Goal: Task Accomplishment & Management: Manage account settings

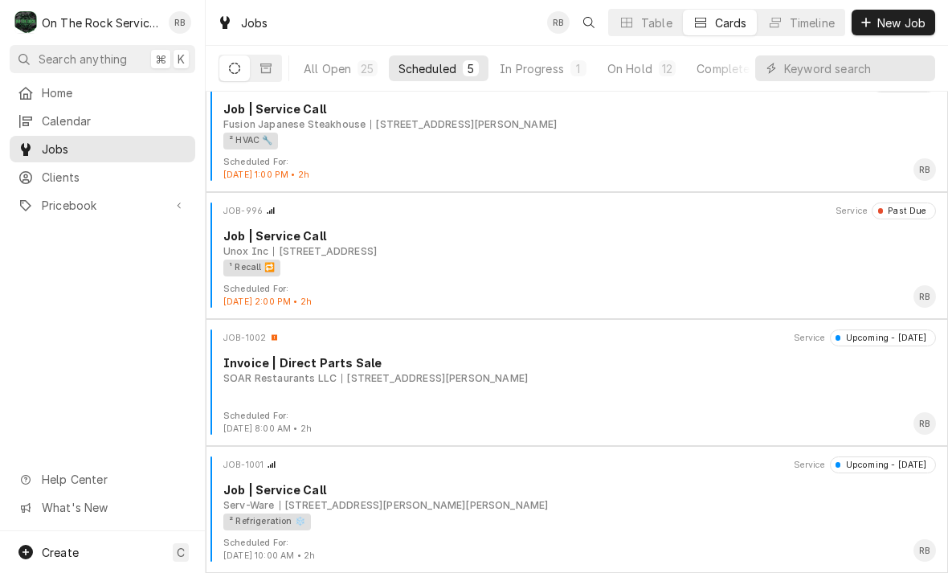
scroll to position [153, 0]
click at [544, 65] on div "In Progress" at bounding box center [531, 68] width 64 height 17
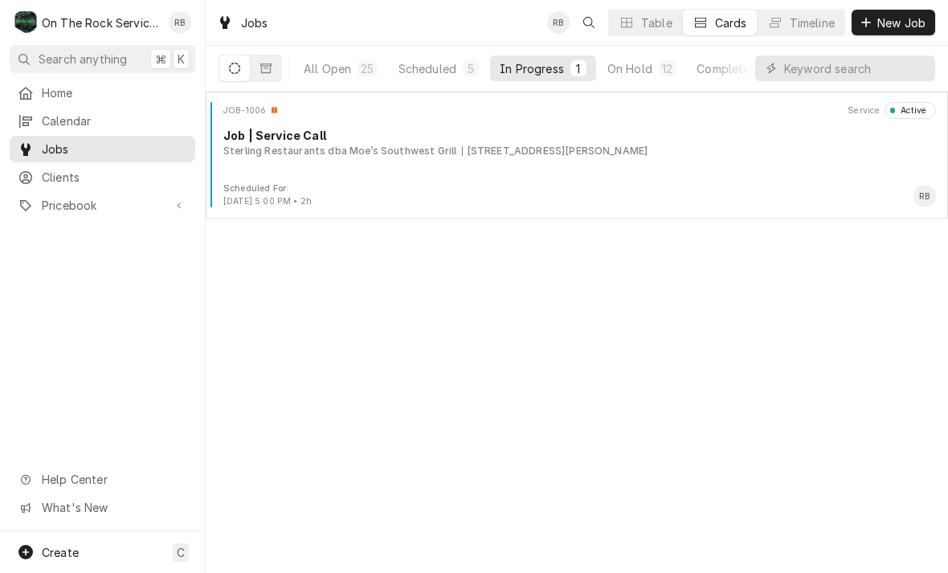
click at [477, 151] on div "101 Dorman Centre Dr, Spartanburg, SC 29301" at bounding box center [555, 151] width 186 height 14
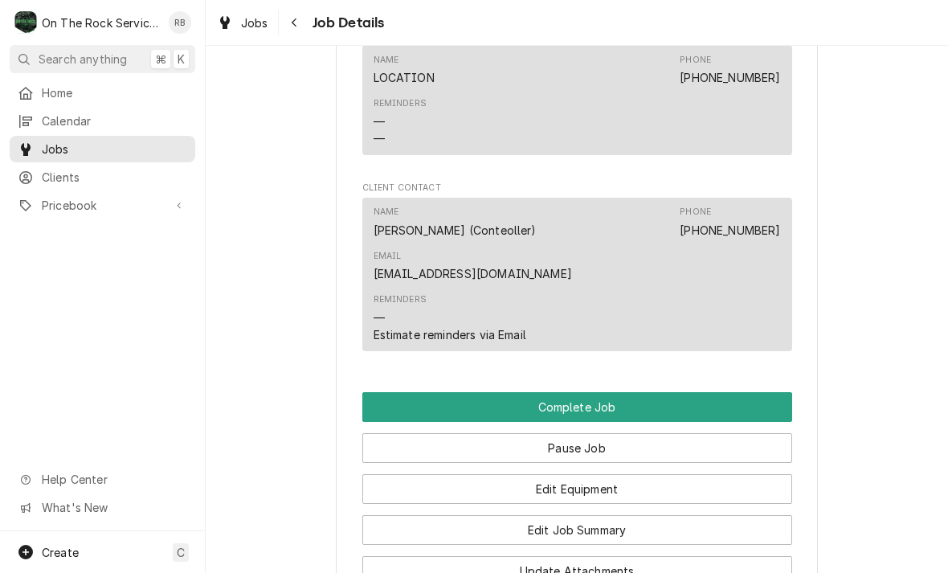
scroll to position [1359, 0]
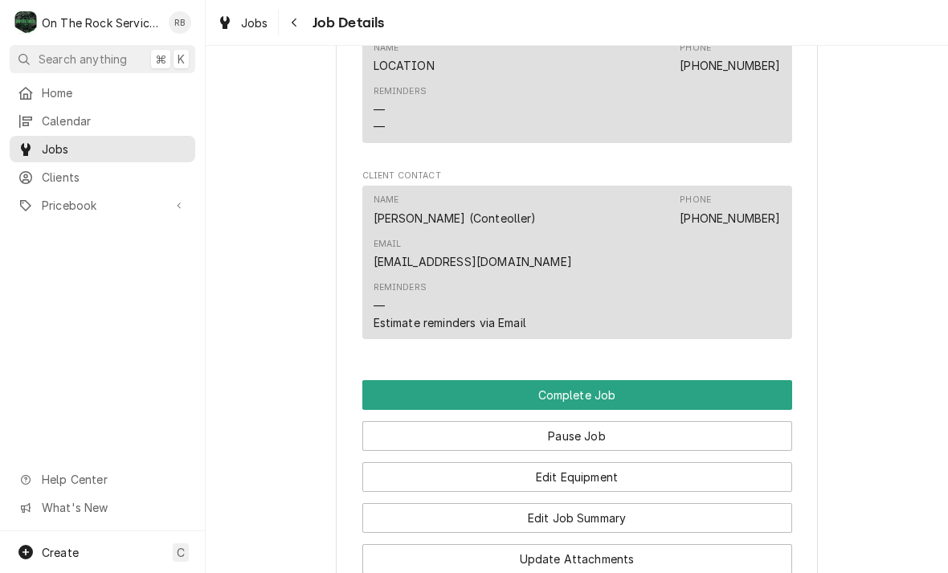
click at [670, 503] on button "Edit Job Summary" at bounding box center [577, 518] width 430 height 30
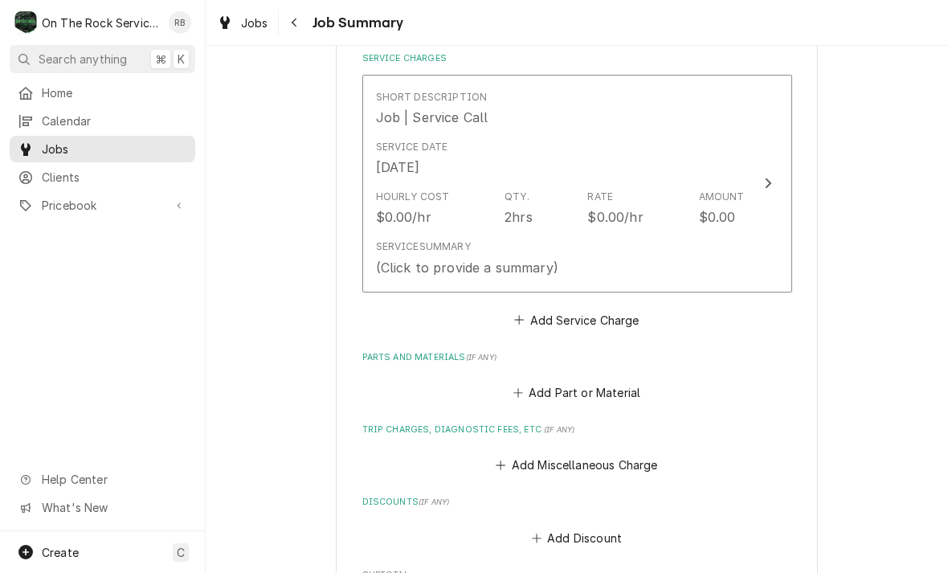
click at [768, 177] on icon "Update Line Item" at bounding box center [768, 183] width 8 height 13
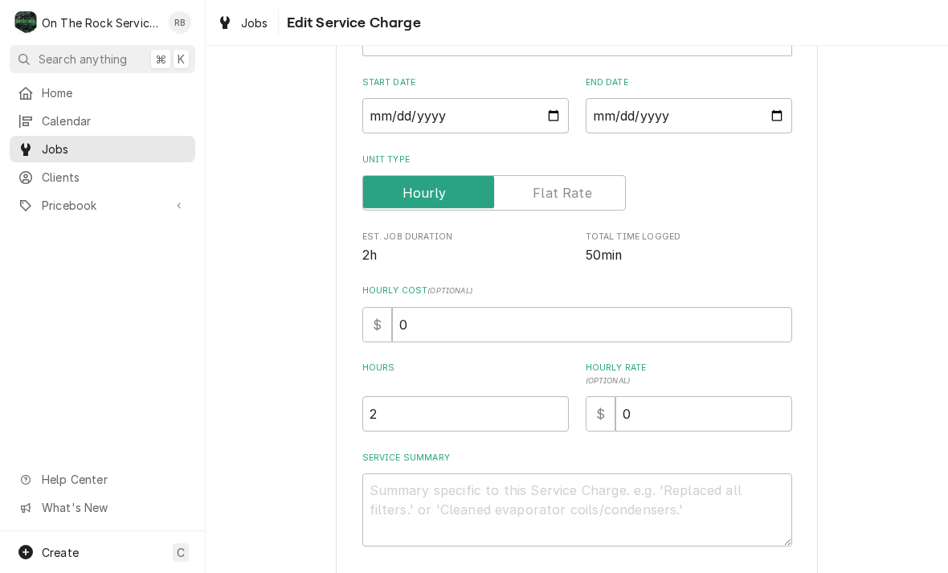
scroll to position [221, 0]
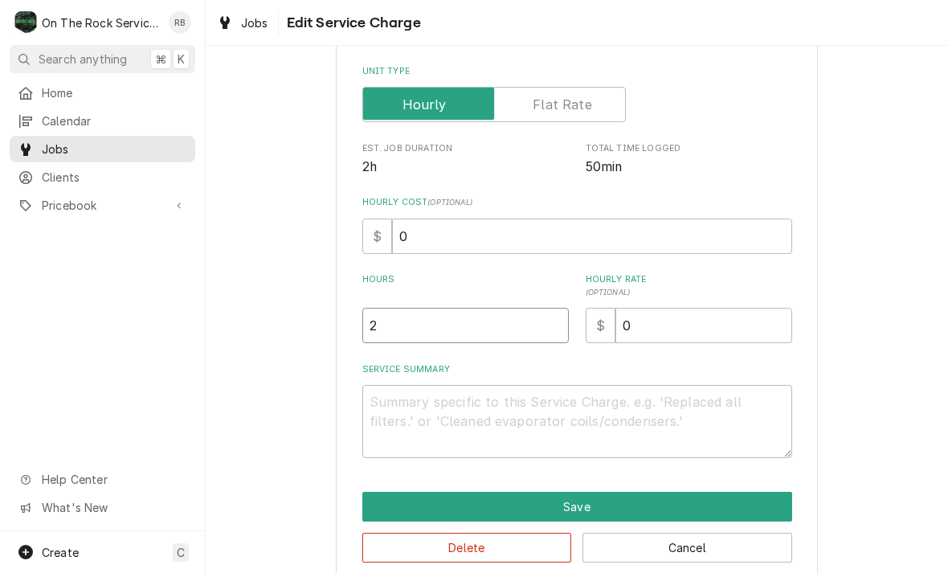
click at [412, 321] on input "2" at bounding box center [465, 325] width 206 height 35
type textarea "x"
type input "1"
click at [400, 402] on textarea "Service Summary" at bounding box center [577, 421] width 430 height 73
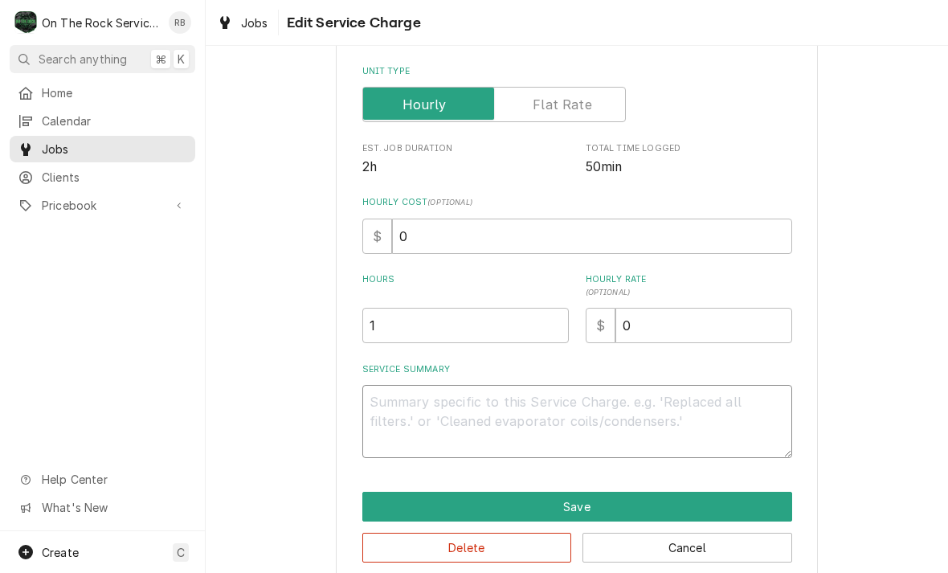
type textarea "x"
type textarea "r"
type textarea "x"
type textarea "ra"
type textarea "x"
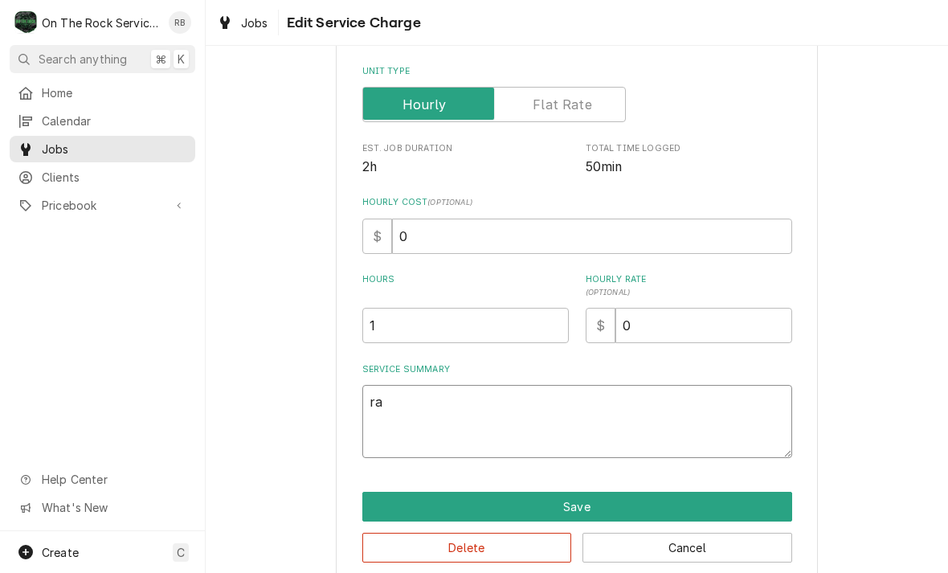
type textarea "ray"
type textarea "x"
type textarea "ray"
type textarea "x"
type textarea "ray a"
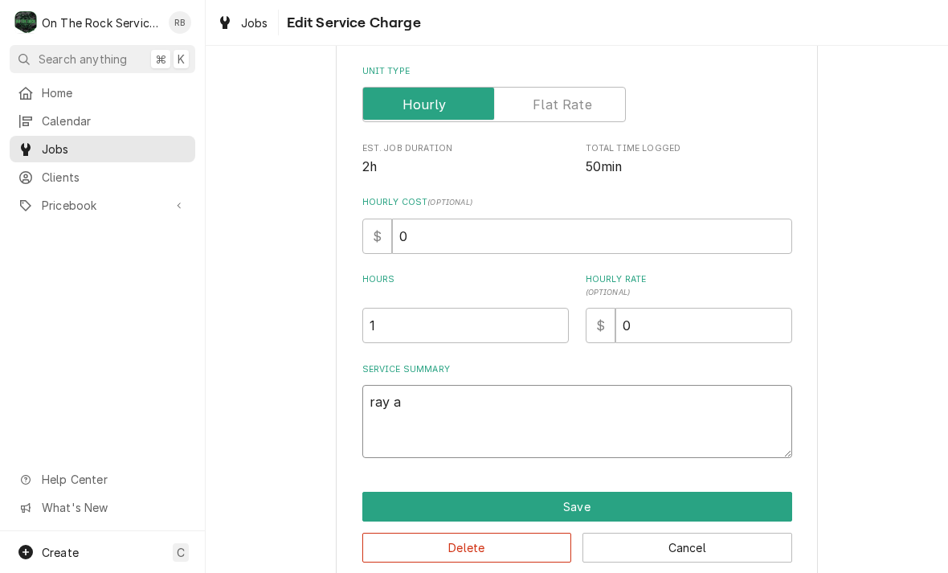
type textarea "x"
type textarea "ray an"
type textarea "x"
type textarea "ray and"
type textarea "x"
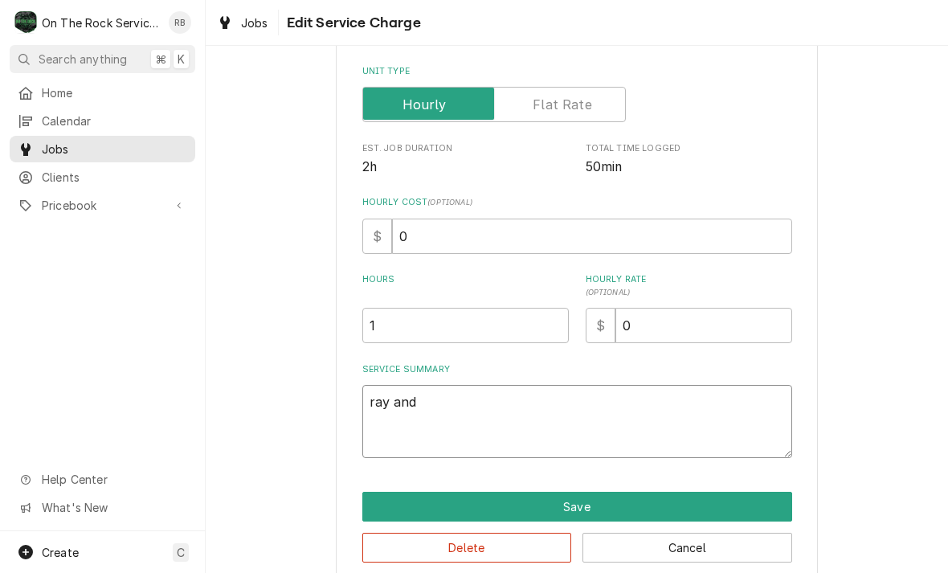
type textarea "ray and"
type textarea "x"
type textarea "ray and i"
type textarea "x"
type textarea "ray and iz"
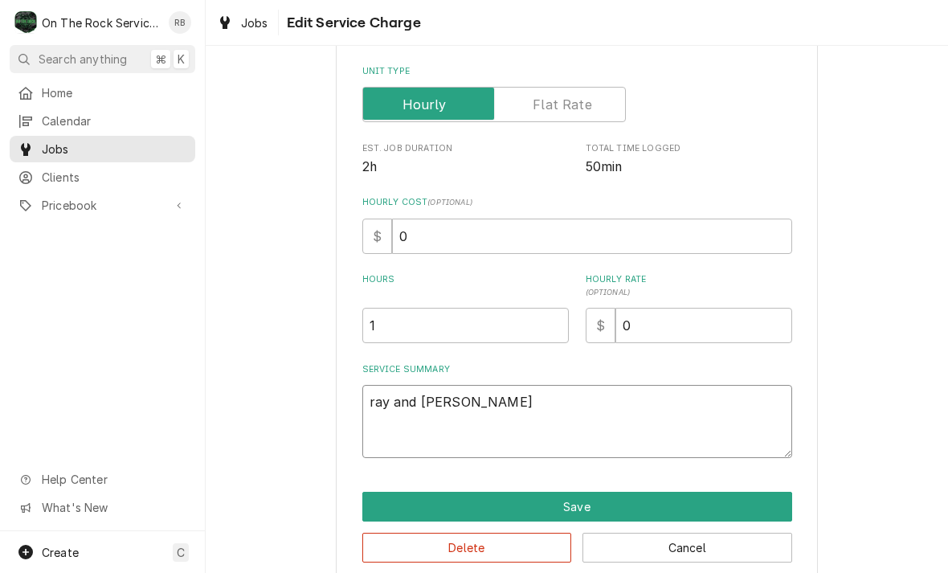
type textarea "x"
type textarea "ray and izz"
type textarea "x"
type textarea "ray and izzy"
type textarea "x"
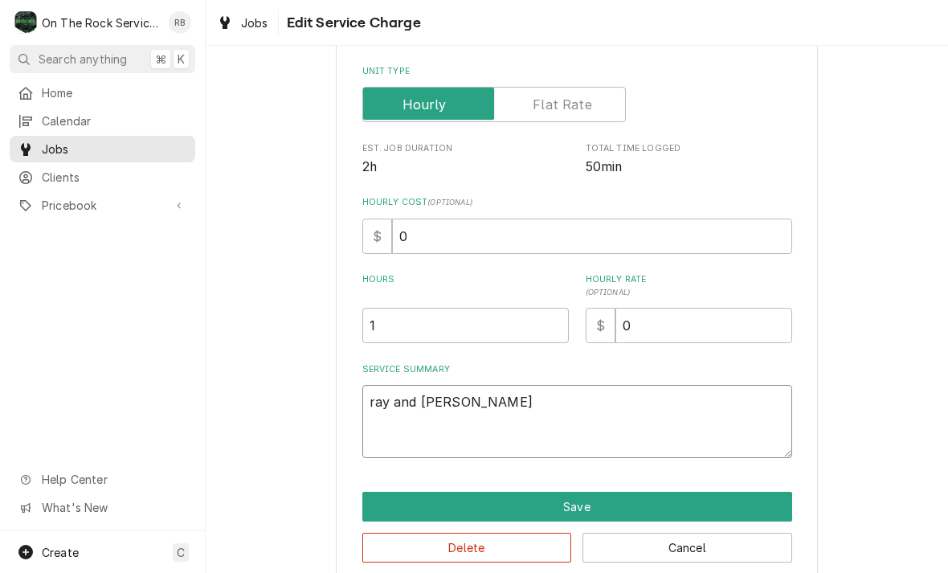
type textarea "ray and Izzy"
type textarea "x"
type textarea "ray and Izzy"
type textarea "x"
type textarea "ray and Izzy p"
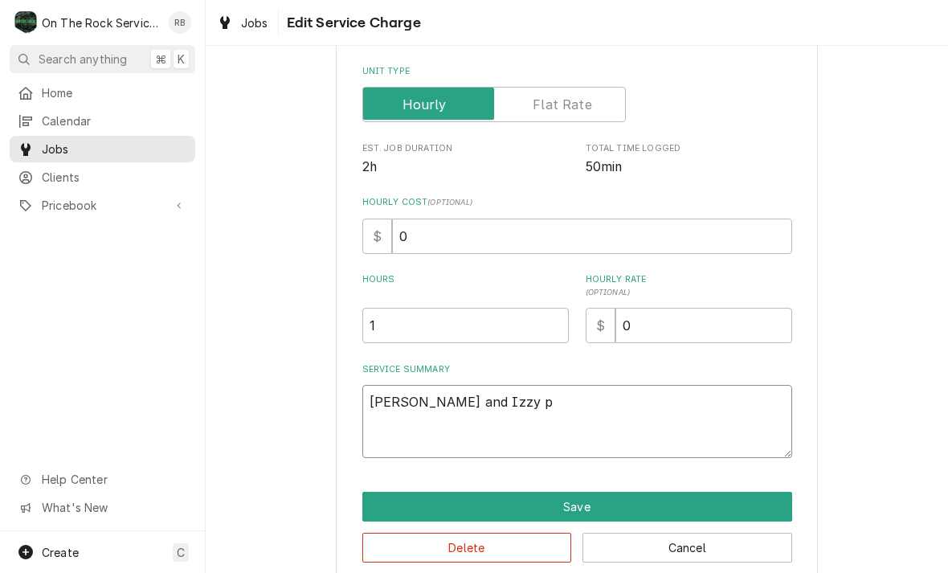
type textarea "x"
type textarea "ray and Izzy pr"
type textarea "x"
type textarea "ray and Izzy p"
type textarea "x"
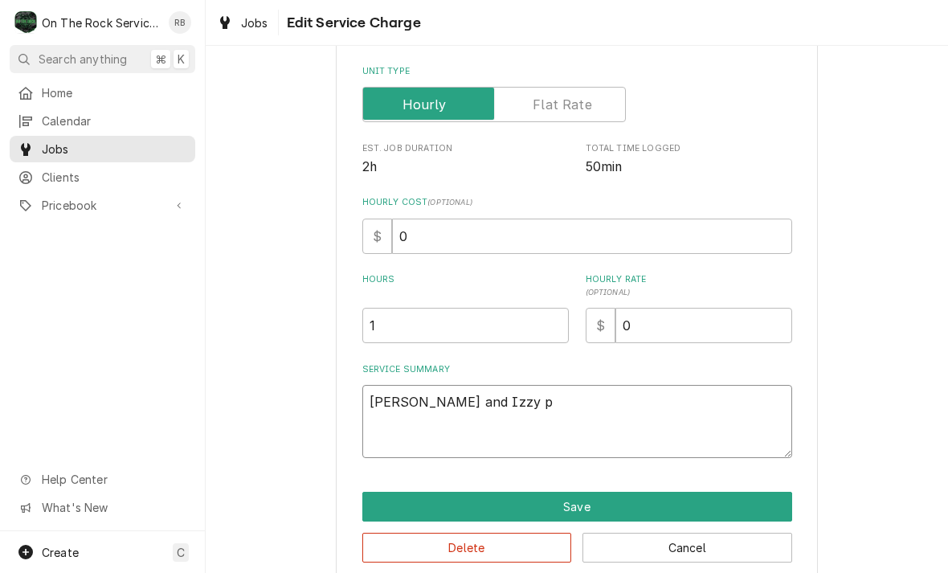
type textarea "ray and Izzy"
click at [386, 407] on textarea "ray and Izzy" at bounding box center [577, 421] width 430 height 73
type textarea "x"
type textarea "rayand Izzy"
type textarea "x"
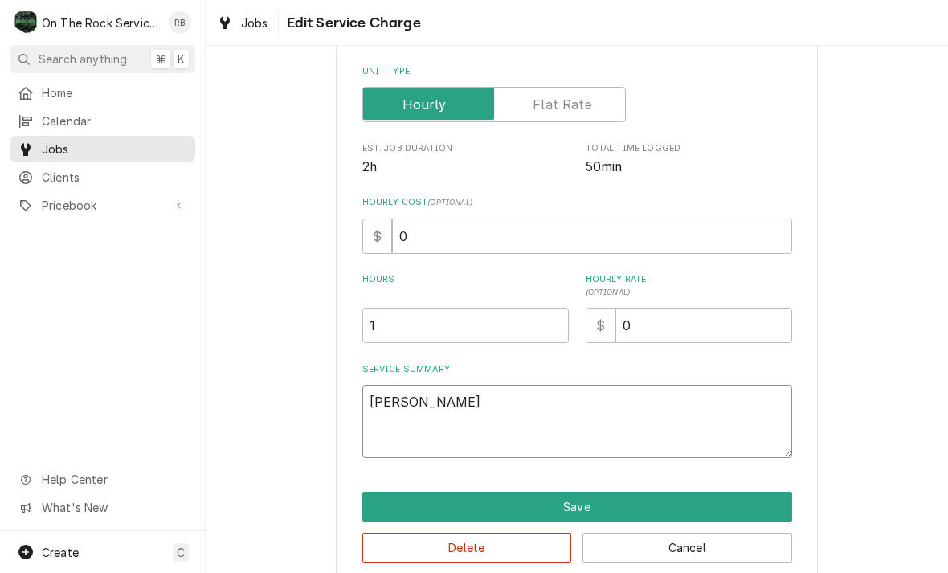
type textarea "raand Izzy"
type textarea "x"
type textarea "rand Izzy"
type textarea "x"
type textarea "and Izzy"
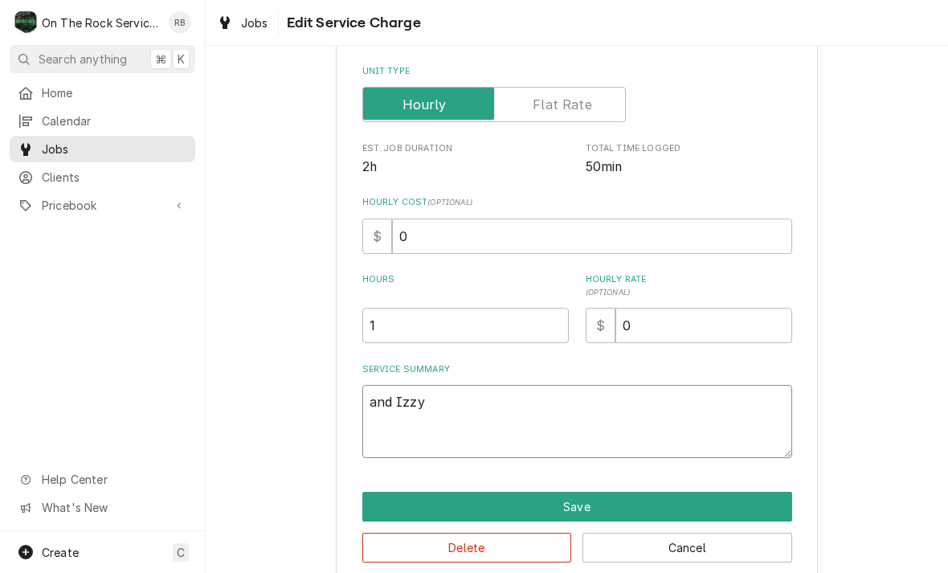
type textarea "x"
type textarea "Rand Izzy"
type textarea "x"
type textarea "Raand Izzy"
type textarea "x"
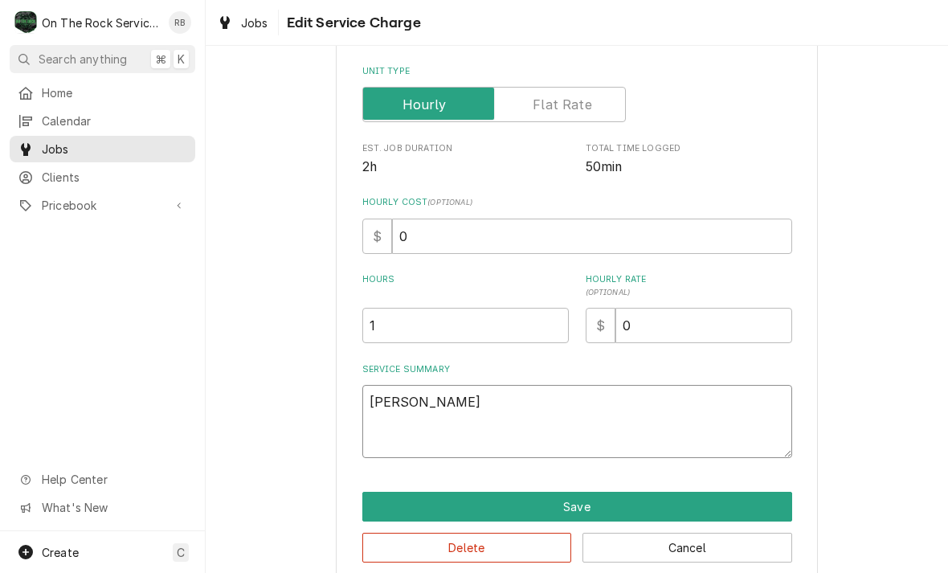
type textarea "Rayand Izzy"
type textarea "x"
type textarea "Ray and Izzy"
click at [532, 413] on textarea "Ray and Izzy" at bounding box center [577, 421] width 430 height 73
type textarea "x"
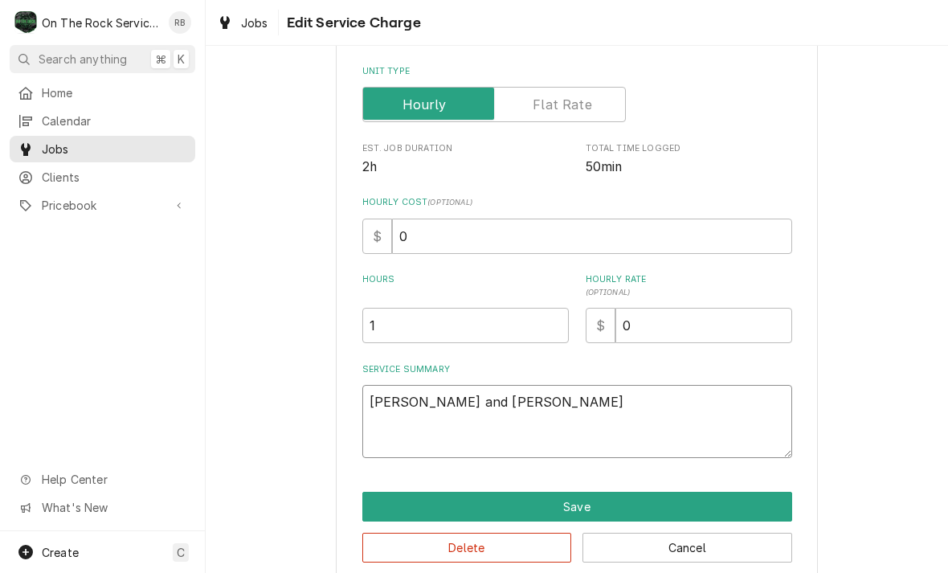
type textarea "Ray and Izzy p"
type textarea "x"
type textarea "Ray and Izzy pr"
type textarea "x"
type textarea "Ray and Izzy pro"
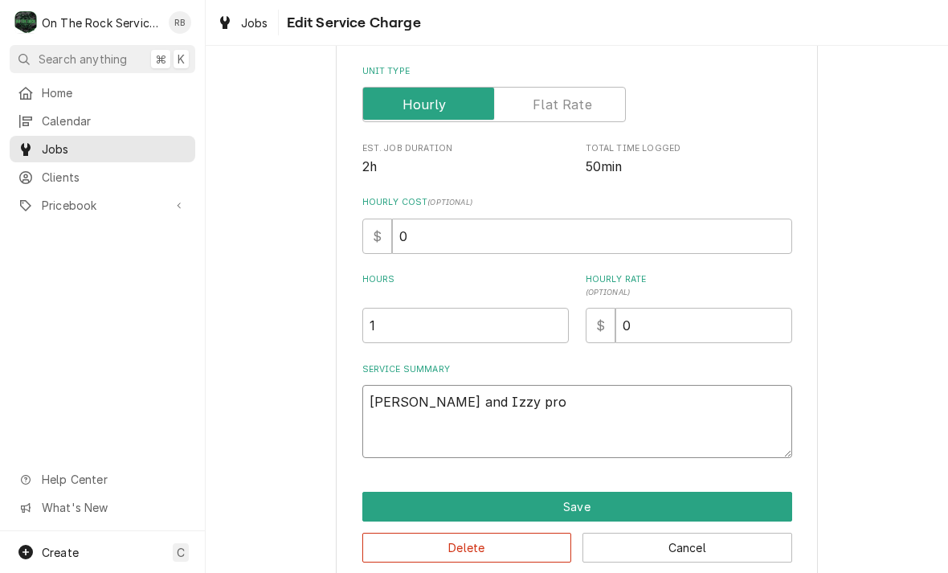
type textarea "x"
type textarea "Ray and Izzy prov"
type textarea "x"
type textarea "Ray and Izzy provided"
type textarea "x"
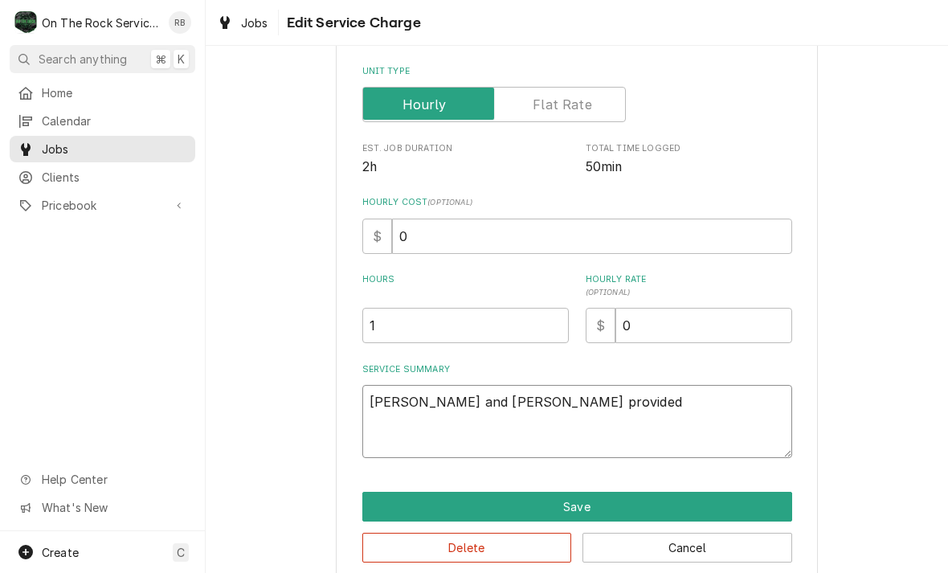
type textarea "Ray and Izzy provided"
type textarea "x"
type textarea "Ray and Izzy provided s"
type textarea "x"
type textarea "Ray and Izzy provided se"
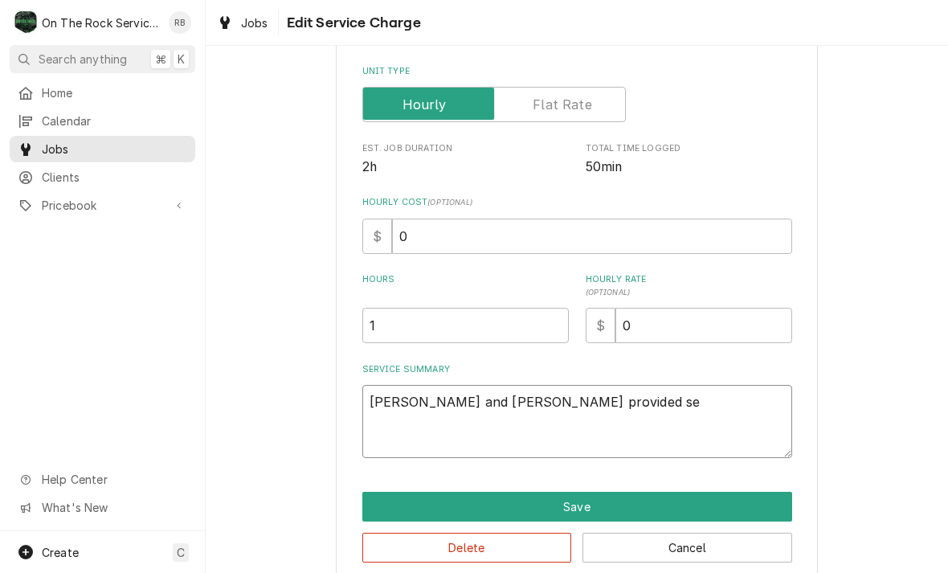
type textarea "x"
type textarea "Ray and Izzy provided ser"
type textarea "x"
type textarea "Ray and Izzy provided serv"
type textarea "x"
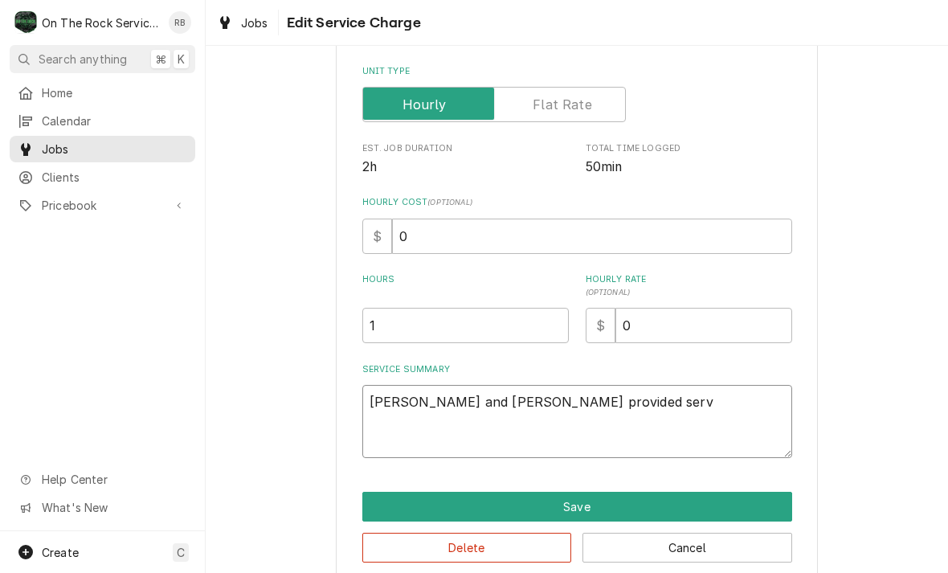
type textarea "Ray and Izzy provided servi"
type textarea "x"
type textarea "Ray and Izzy provided servic"
type textarea "x"
type textarea "Ray and Izzy provided service"
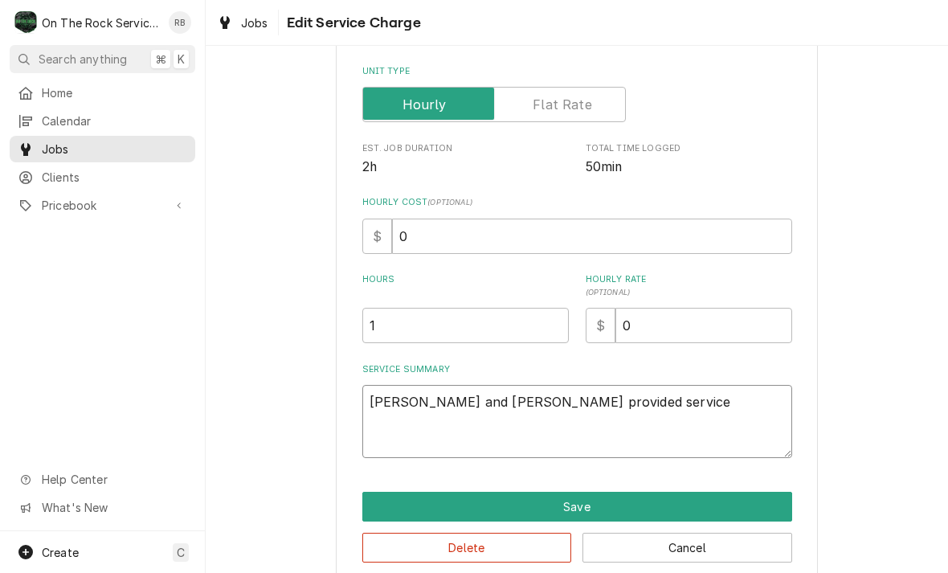
type textarea "x"
type textarea "Ray and Izzy provided service"
type textarea "x"
type textarea "Ray and Izzy provided service p"
type textarea "x"
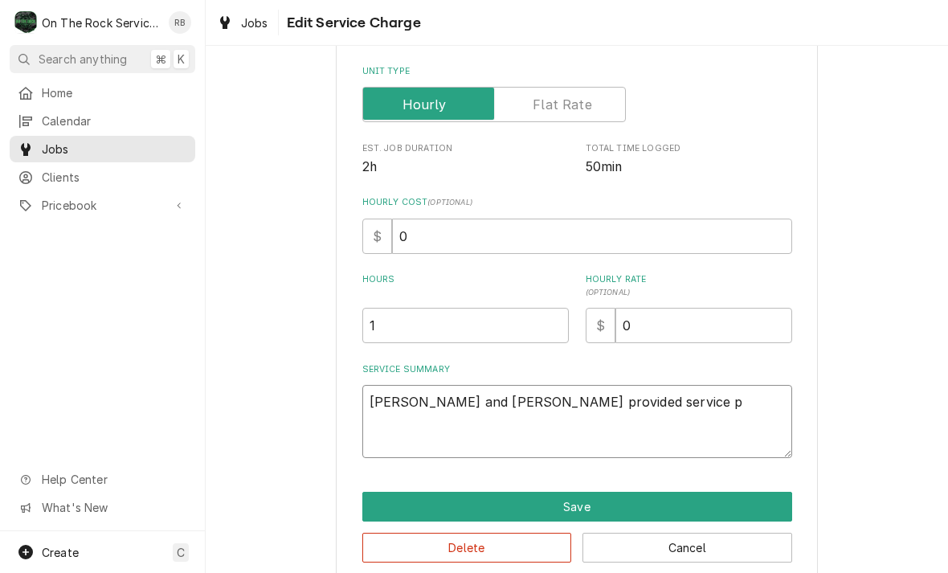
type textarea "Ray and Izzy provided service pa"
type textarea "x"
type textarea "Ray and Izzy provided service par"
type textarea "x"
type textarea "Ray and Izzy provided service part"
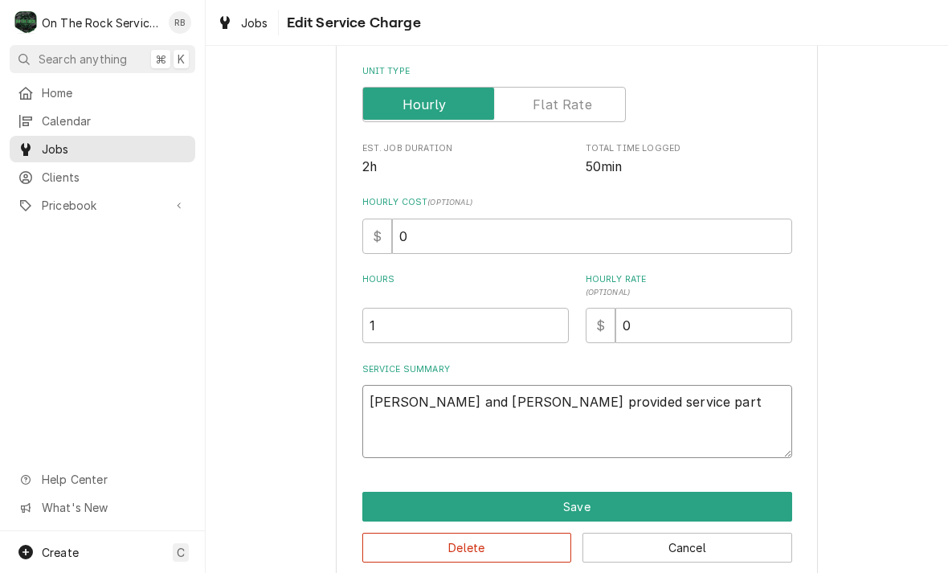
type textarea "x"
type textarea "Ray and Izzy provided service parts"
type textarea "x"
type textarea "Ray and Izzy provided service parts"
type textarea "x"
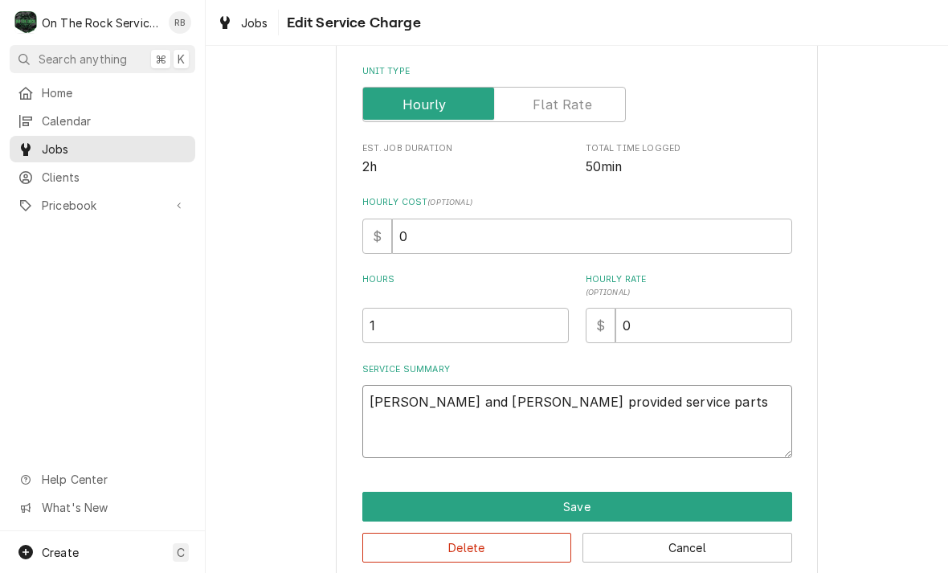
type textarea "Ray and Izzy provided service parts a"
type textarea "x"
type textarea "Ray and Izzy provided service parts an"
type textarea "x"
type textarea "Ray and Izzy provided service parts and"
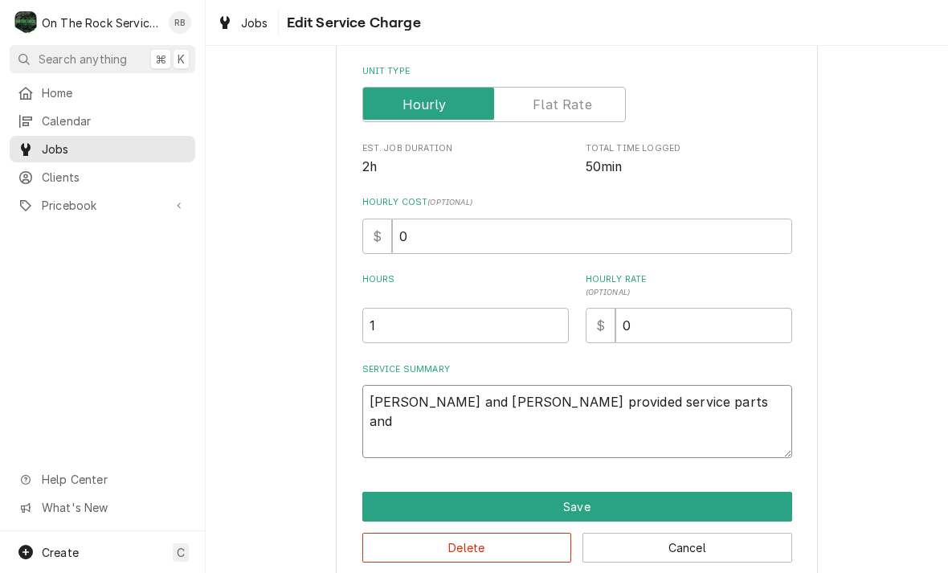
type textarea "x"
type textarea "Ray and Izzy provided service parts and"
type textarea "x"
type textarea "Ray and Izzy provided service parts and l"
type textarea "x"
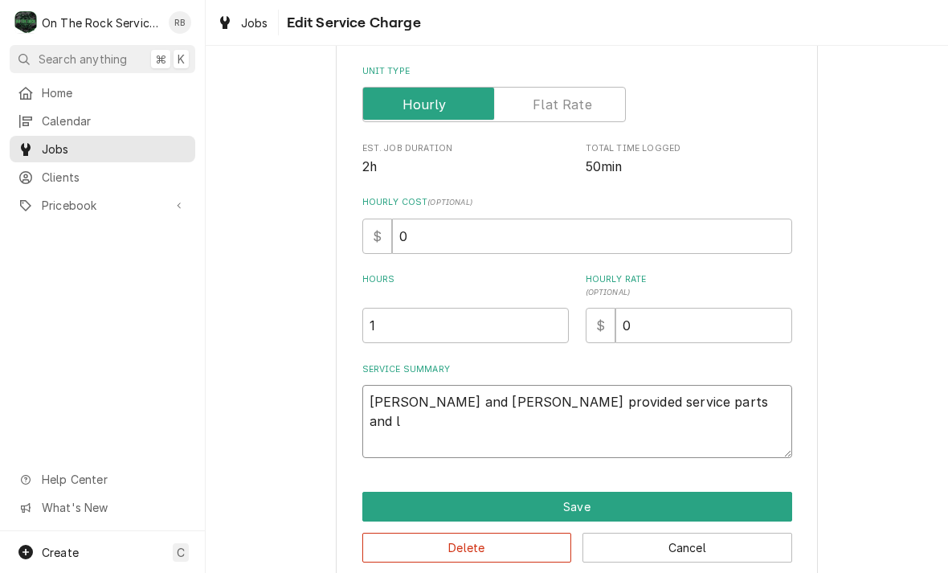
type textarea "Ray and Izzy provided service parts and lb"
type textarea "x"
type textarea "Ray and Izzy provided service parts and lbo"
type textarea "x"
type textarea "Ray and Izzy provided service parts and lbor"
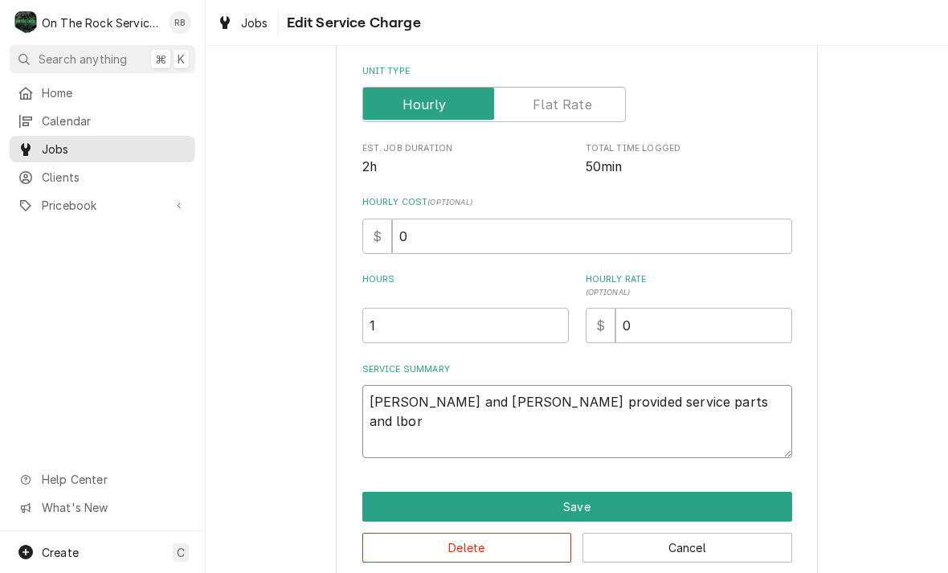
type textarea "x"
type textarea "Ray and Izzy provided service parts and labor"
type textarea "x"
type textarea "Ray and Izzy provided service parts and labor"
click at [353, 393] on div "Use the fields below to edit this service charge Short Description Job | Servic…" at bounding box center [577, 219] width 482 height 727
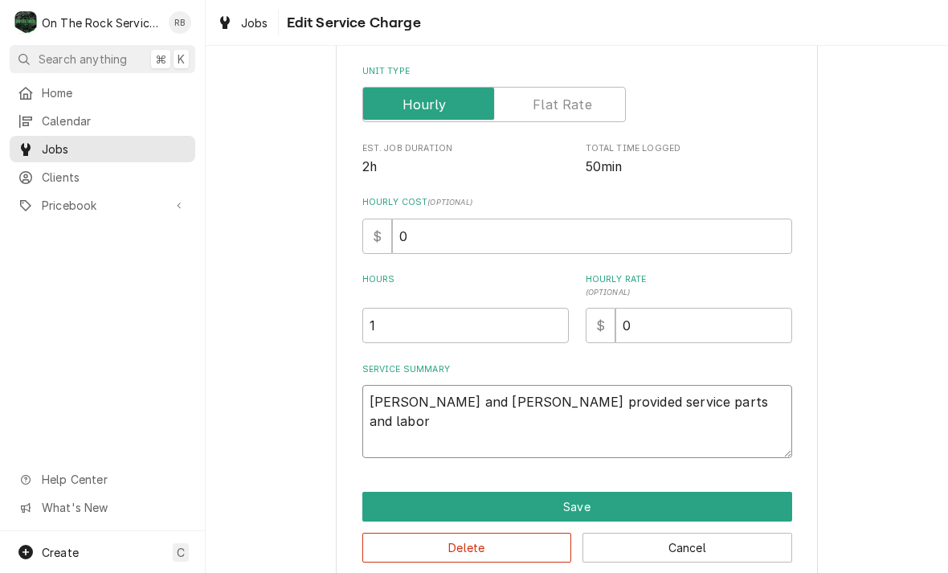
click at [369, 393] on textarea "Ray and Izzy provided service parts and labor" at bounding box center [577, 421] width 430 height 73
type textarea "x"
type textarea "8Ray and Izzy provided service parts and labor"
type textarea "x"
type textarea "8/Ray and Izzy provided service parts and labor"
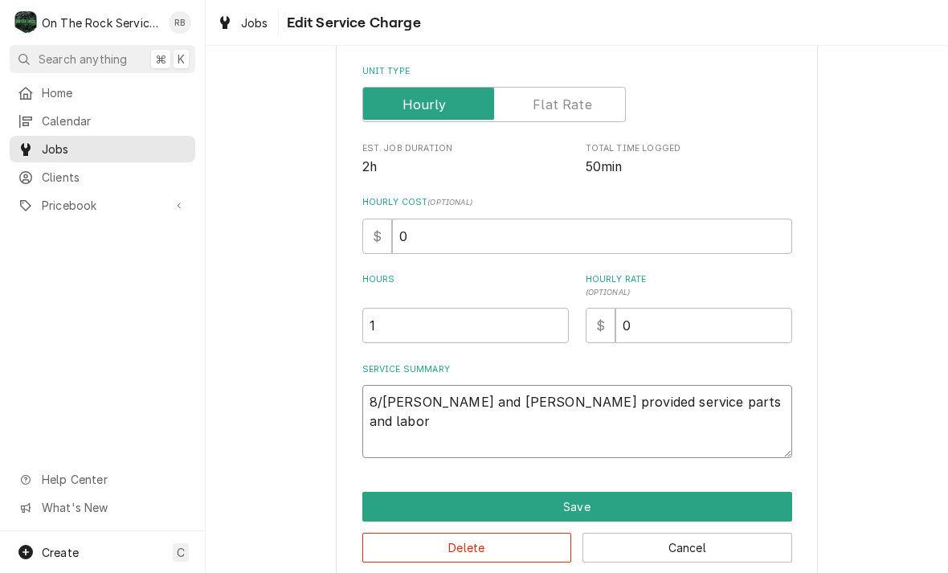
type textarea "x"
type textarea "8/1Ray and Izzy provided service parts and labor"
type textarea "x"
type textarea "8/19Ray and Izzy provided service parts and labor"
type textarea "x"
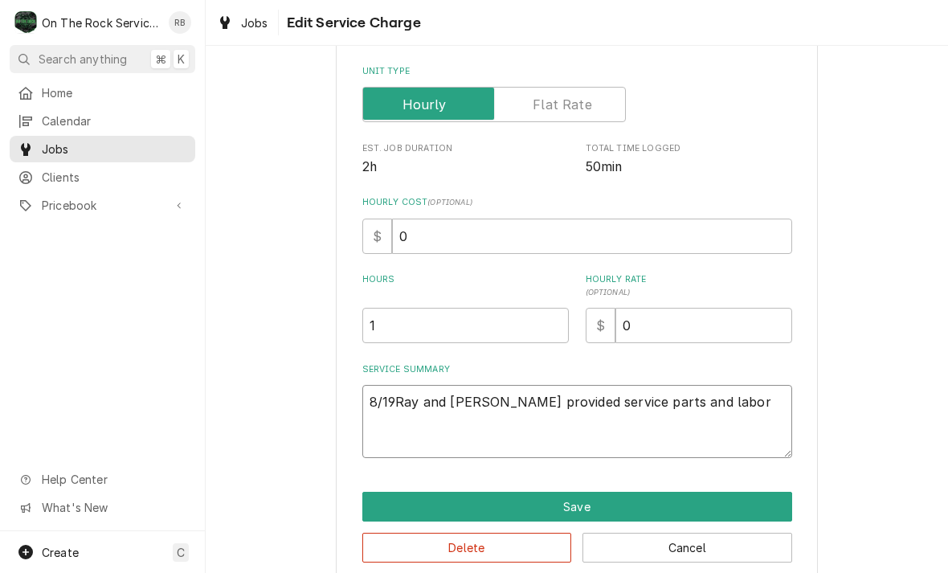
type textarea "8/19/Ray and Izzy provided service parts and labor"
type textarea "x"
type textarea "8/19/2Ray and Izzy provided service parts and labor"
type textarea "x"
type textarea "8/19/25Ray and Izzy provided service parts and labor"
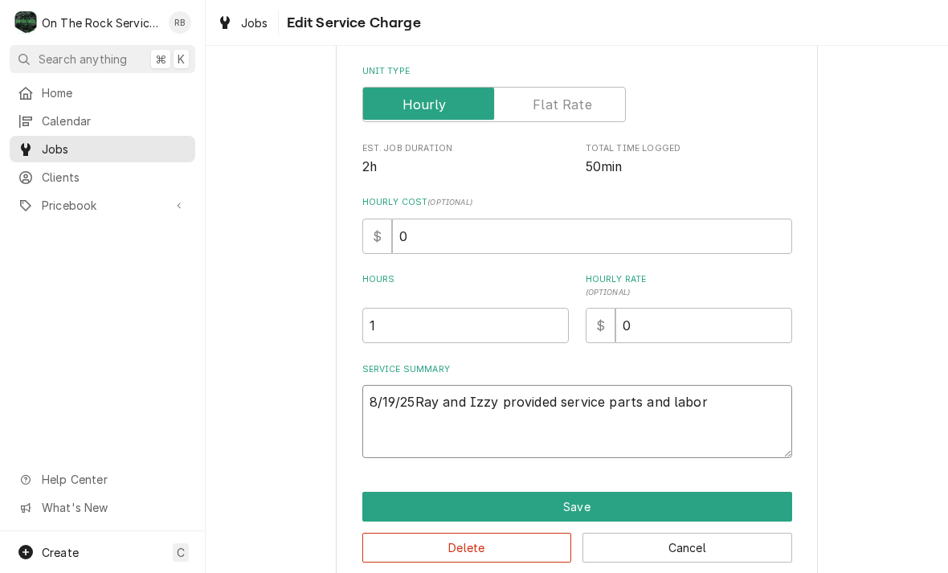
type textarea "x"
type textarea "8/19/25 Ray and Izzy provided service parts and labor"
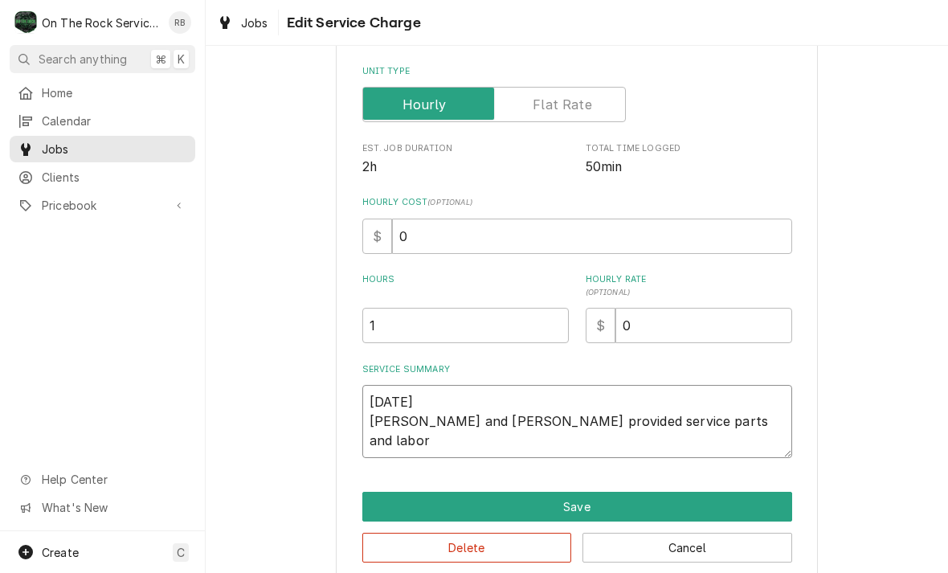
type textarea "x"
type textarea "8/19/25 Ray and Izzy provided service parts and labor"
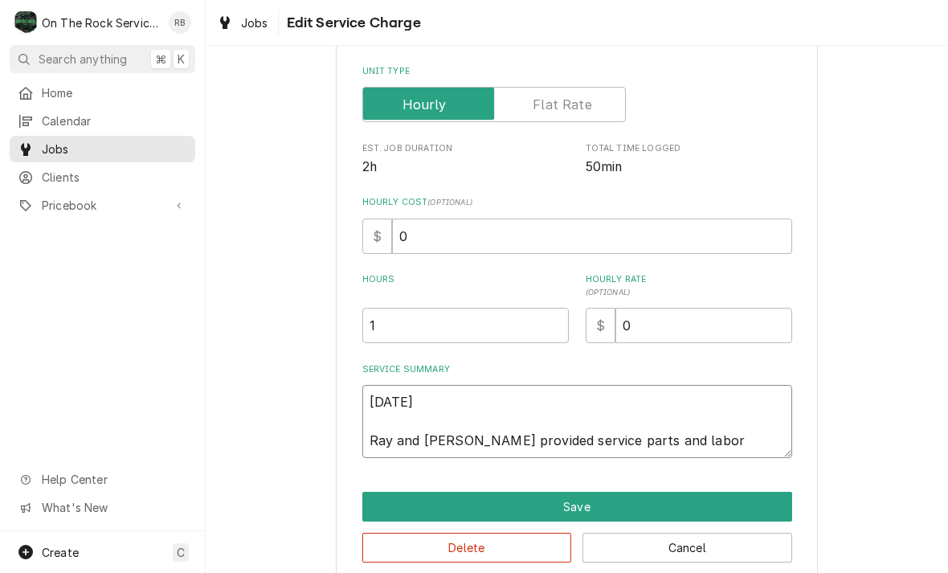
type textarea "x"
type textarea "8/19/25 Ray and Izzy provided service parts and labor"
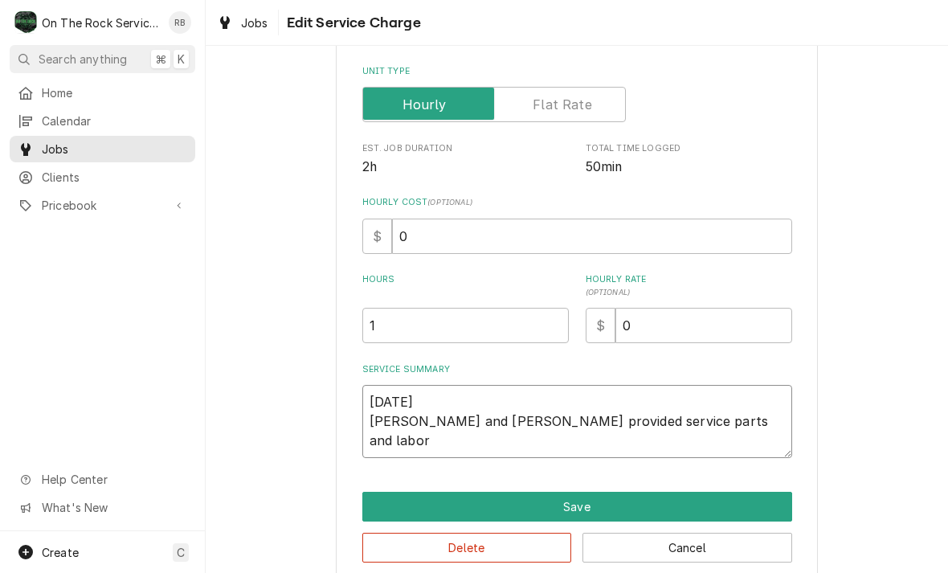
click at [679, 410] on textarea "8/19/25 Ray and Izzy provided service parts and labor" at bounding box center [577, 421] width 430 height 73
type textarea "x"
type textarea "8/19/25 Ray and Izzy provided service parts and labor w"
type textarea "x"
type textarea "8/19/25 Ray and Izzy provided service parts and labor we"
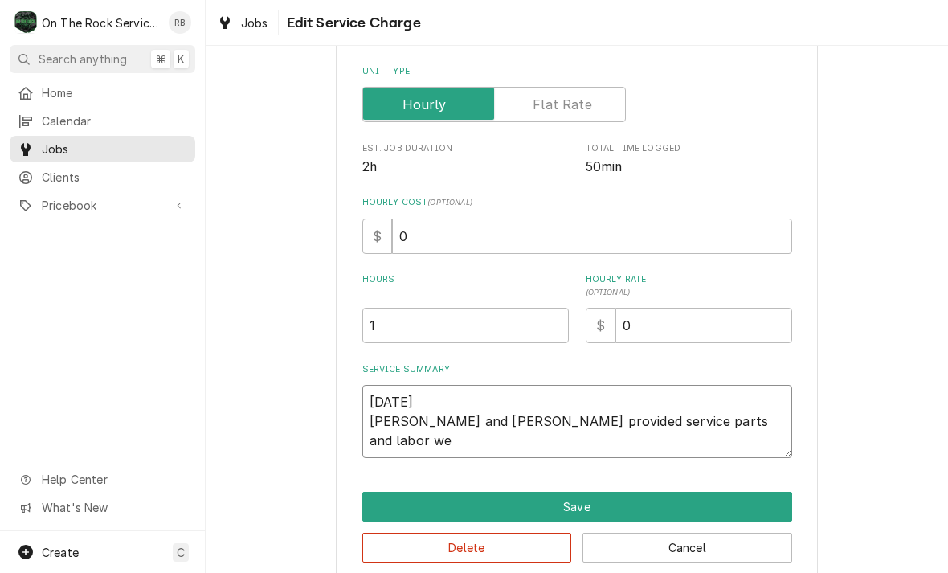
type textarea "x"
type textarea "8/19/25 Ray and Izzy provided service parts and labor we"
type textarea "x"
type textarea "8/19/25 Ray and Izzy provided service parts and labor we we"
type textarea "x"
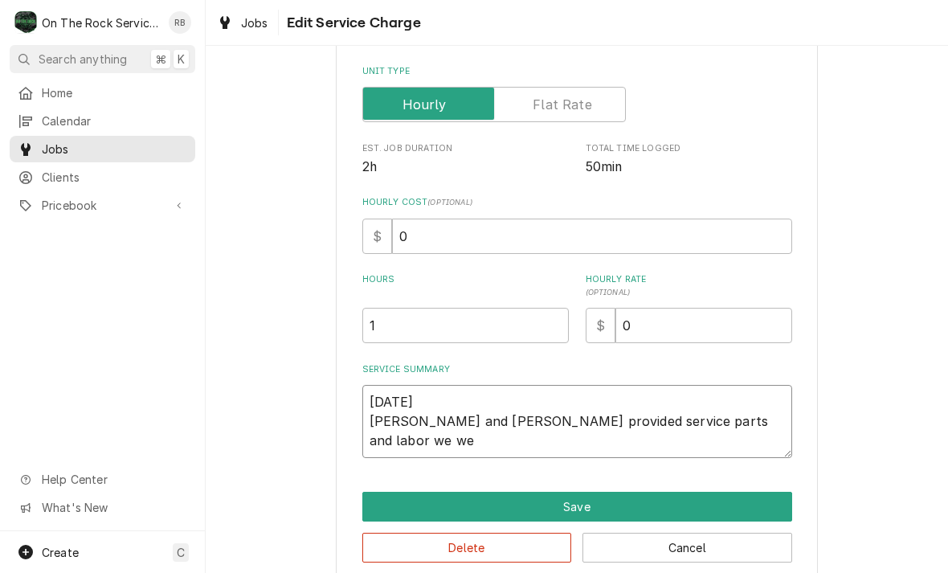
type textarea "8/19/25 Ray and Izzy provided service parts and labor we wen"
type textarea "x"
type textarea "8/19/25 Ray and Izzy provided service parts and labor we went"
type textarea "x"
type textarea "8/19/25 Ray and Izzy provided service parts and labor we went"
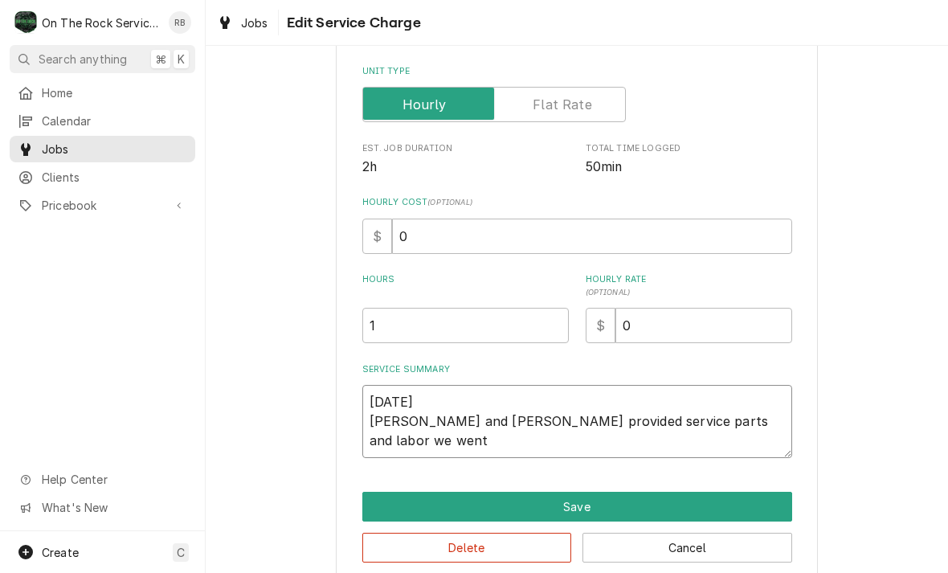
type textarea "x"
type textarea "8/19/25 Ray and Izzy provided service parts and labor we went"
type textarea "x"
type textarea "8/19/25 Ray and Izzy provided service parts and labor we wen"
type textarea "x"
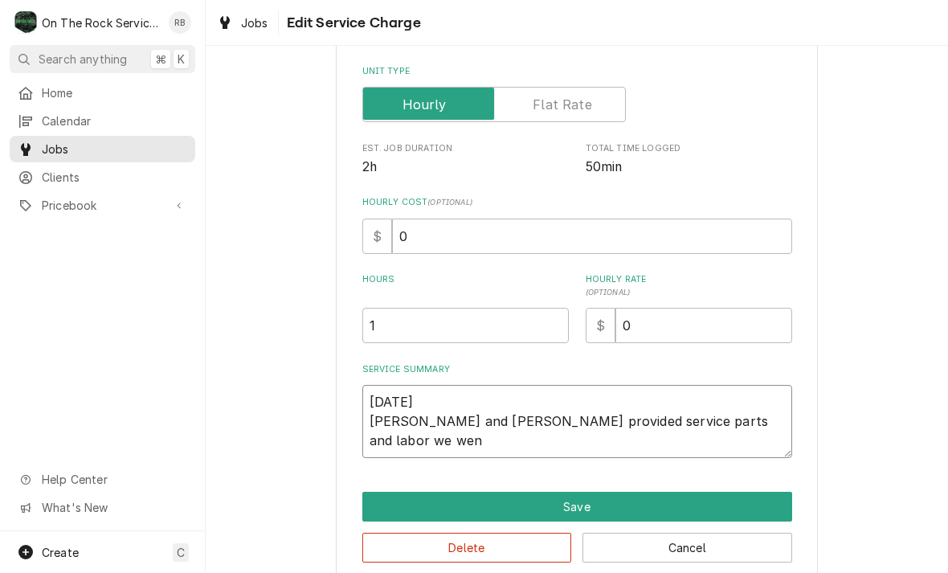
type textarea "8/19/25 Ray and Izzy provided service parts and labor we we"
type textarea "x"
type textarea "8/19/25 Ray and Izzy provided service parts and labor we w"
type textarea "x"
type textarea "8/19/25 Ray and Izzy provided service parts and labor we"
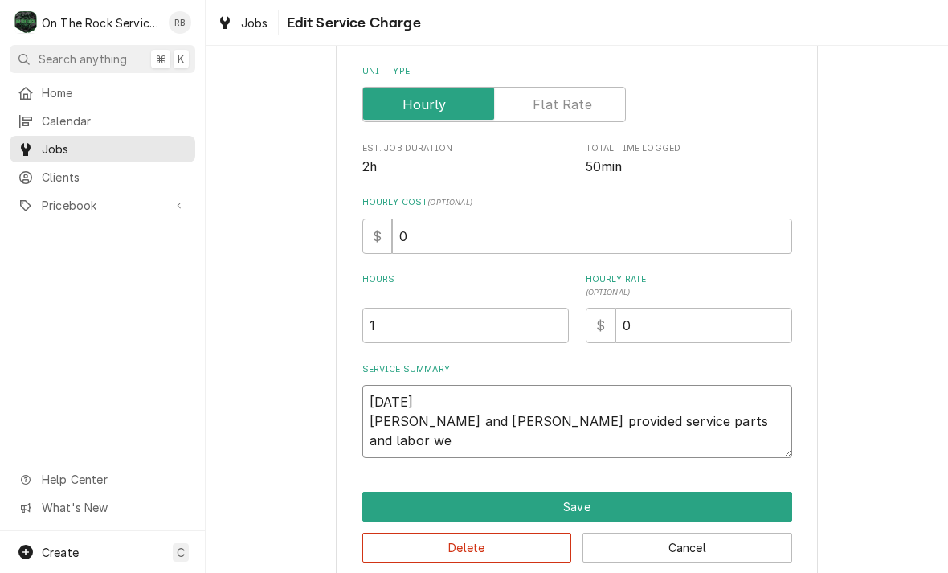
type textarea "x"
type textarea "8/19/25 Ray and Izzy provided service parts and labor we c"
type textarea "x"
type textarea "8/19/25 Ray and Izzy provided service parts and labor we ch"
type textarea "x"
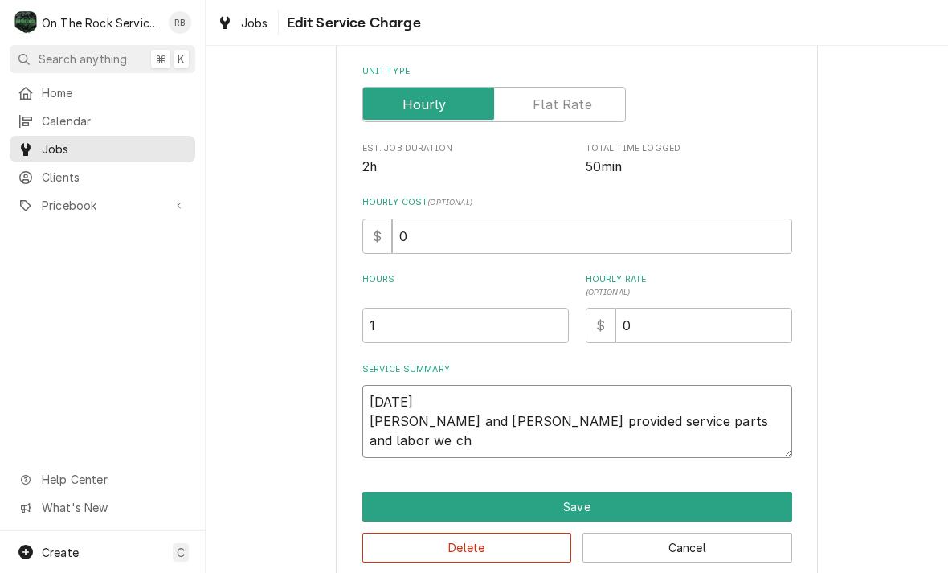
type textarea "8/19/25 Ray and Izzy provided service parts and labor we che"
type textarea "x"
type textarea "8/19/25 Ray and Izzy provided service parts and labor we chec"
type textarea "x"
type textarea "8/19/25 Ray and Izzy provided service parts and labor we check"
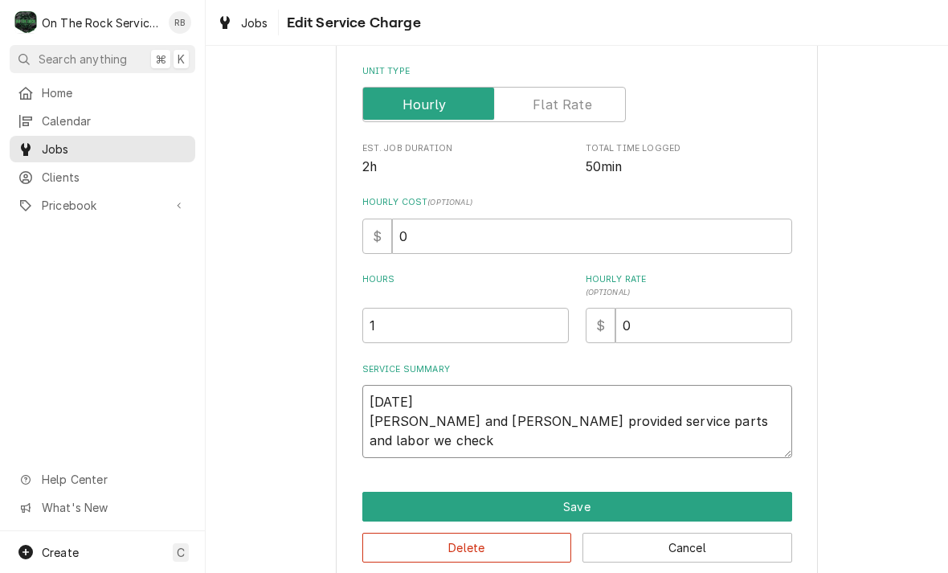
type textarea "x"
type textarea "8/19/25 Ray and Izzy provided service parts and labor we checke"
type textarea "x"
type textarea "8/19/25 Ray and Izzy provided service parts and labor we checked"
type textarea "x"
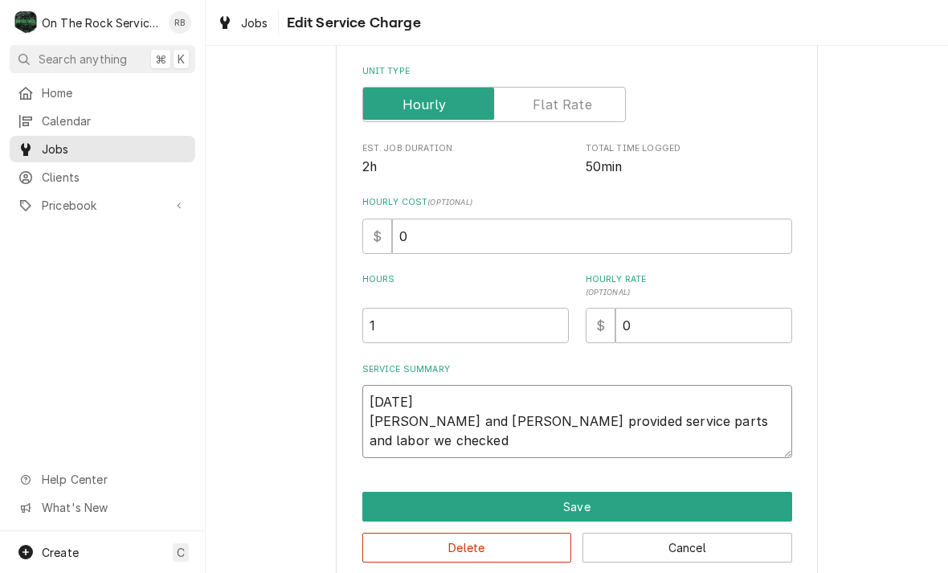
type textarea "8/19/25 Ray and Izzy provided service parts and labor we checked"
type textarea "x"
type textarea "8/19/25 Ray and Izzy provided service parts and labor we checked r"
type textarea "x"
type textarea "8/19/25 Ray and Izzy provided service parts and labor we checked ro"
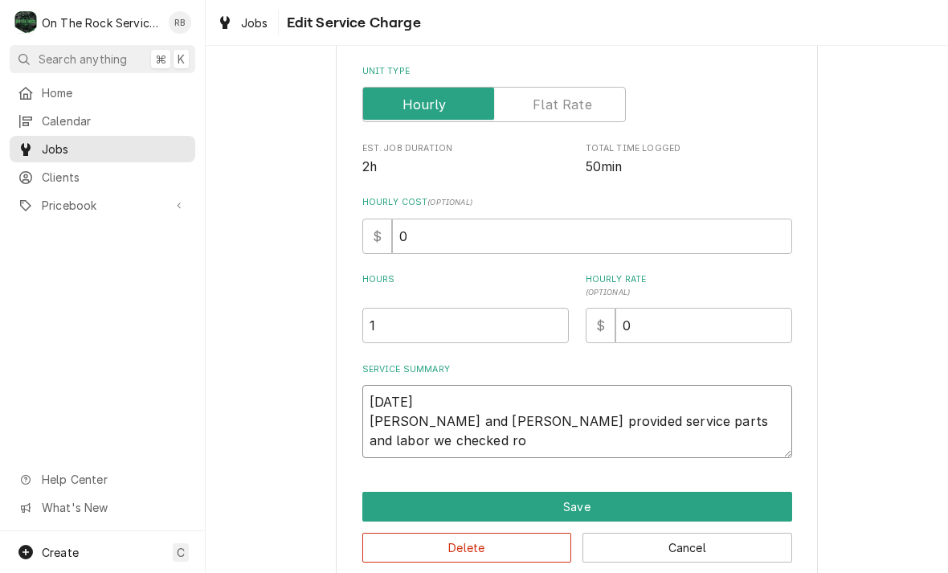
type textarea "x"
type textarea "8/19/25 Ray and Izzy provided service parts and labor we checked roo"
type textarea "x"
type textarea "8/19/25 Ray and Izzy provided service parts and labor we checked roof"
type textarea "x"
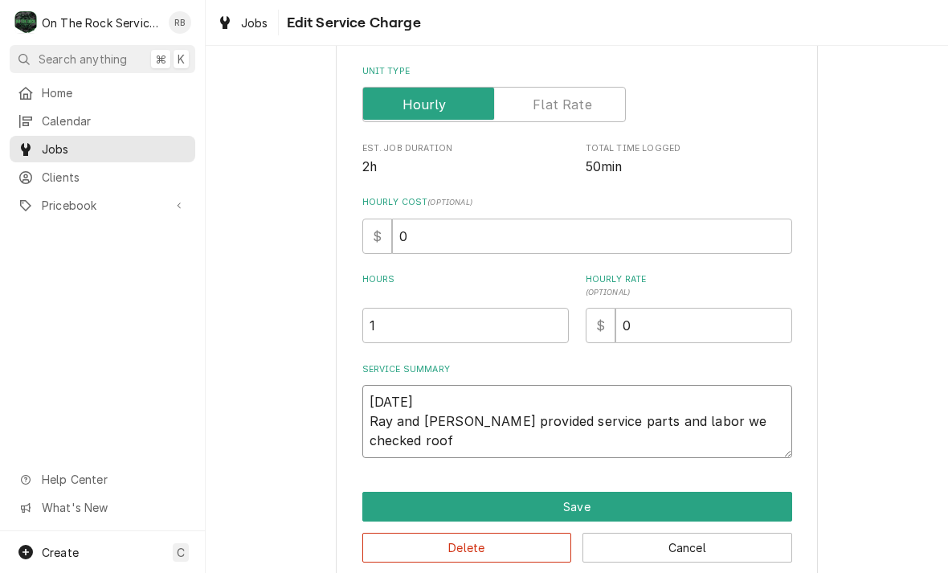
type textarea "8/19/25 Ray and Izzy provided service parts and labor we checked rooft"
type textarea "x"
type textarea "8/19/25 Ray and Izzy provided service parts and labor we checked roofto"
type textarea "x"
type textarea "8/19/25 Ray and Izzy provided service parts and labor we checked rooftop"
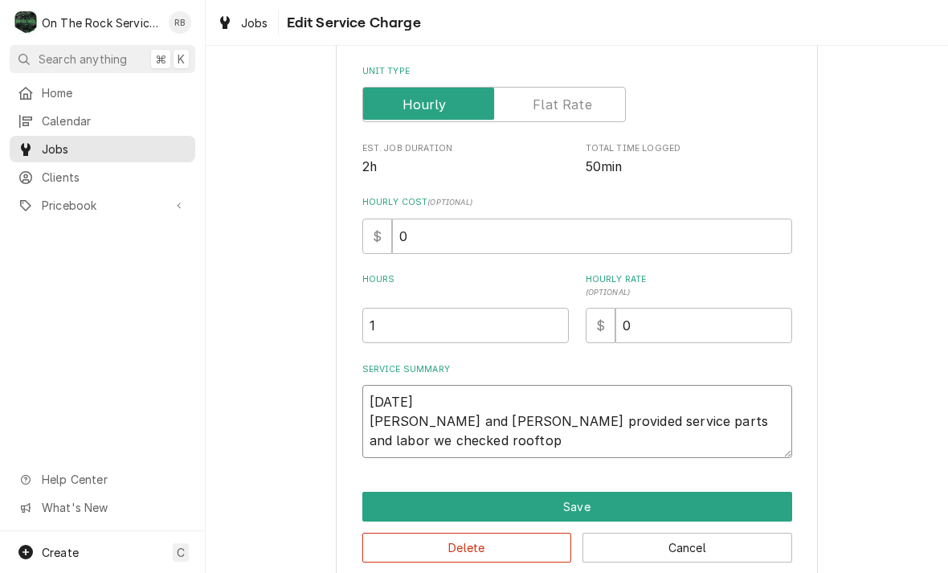
type textarea "x"
type textarea "8/19/25 Ray and Izzy provided service parts and labor we checked rooftops"
type textarea "x"
type textarea "8/19/25 Ray and Izzy provided service parts and labor we checked rooftop"
type textarea "x"
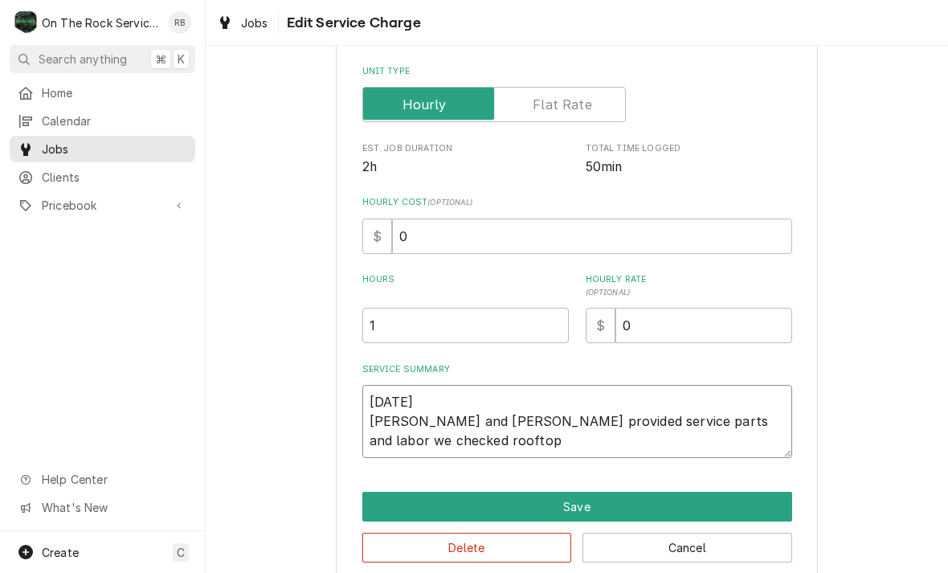
type textarea "8/19/25 Ray and Izzy provided service parts and labor we checked rooftop"
type textarea "x"
type textarea "8/19/25 Ray and Izzy provided service parts and labor we checked rooftop"
type textarea "x"
type textarea "8/19/25 Ray and Izzy provided service parts and labor we checked roofto"
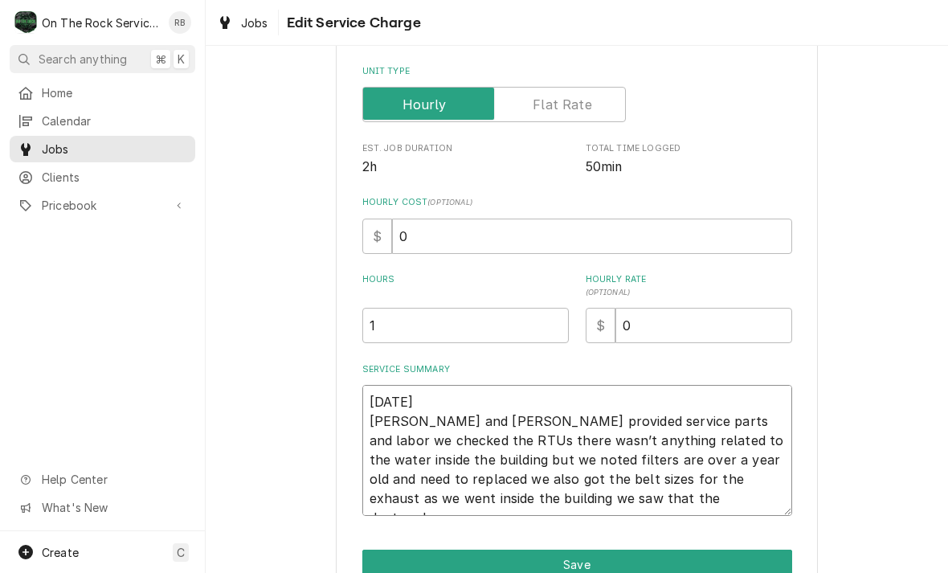
click at [530, 499] on textarea "8/19/25 Ray and Izzy provided service parts and labor we checked the RTUs there…" at bounding box center [577, 450] width 430 height 131
click at [892, 452] on div "Use the fields below to edit this service charge Short Description Job | Servic…" at bounding box center [577, 248] width 742 height 813
click at [917, 349] on div "Use the fields below to edit this service charge Short Description Job | Servic…" at bounding box center [577, 248] width 742 height 813
click at [916, 349] on div "Use the fields below to edit this service charge Short Description Job | Servic…" at bounding box center [577, 248] width 742 height 813
click at [894, 346] on div "Use the fields below to edit this service charge Short Description Job | Servic…" at bounding box center [577, 248] width 742 height 813
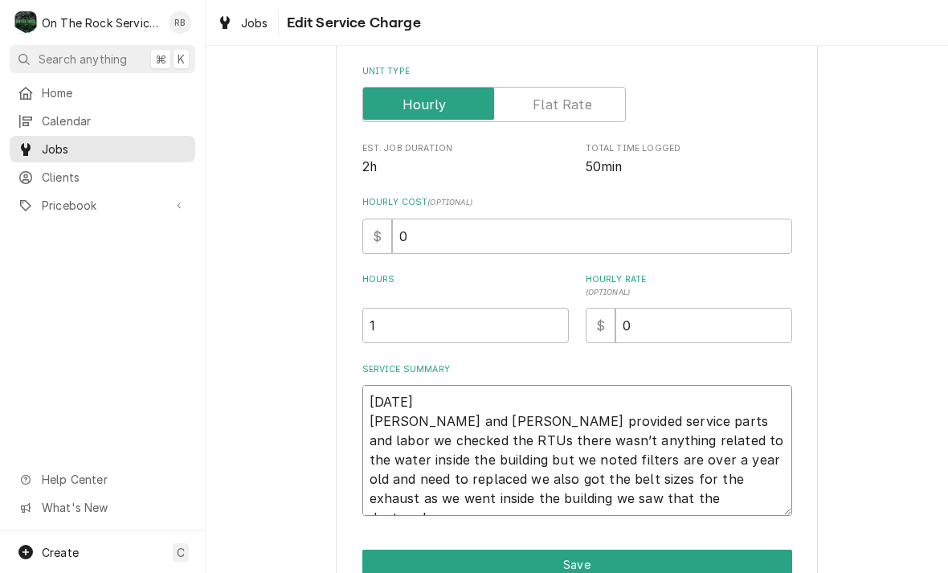
click at [414, 445] on textarea "8/19/25 Ray and Izzy provided service parts and labor we checked the RTUs there…" at bounding box center [577, 450] width 430 height 131
click at [528, 485] on textarea "8/19/25 Ray and Izzy provided service parts and labor we checked the RTUs there…" at bounding box center [577, 450] width 430 height 131
click at [522, 491] on textarea "8/19/25 Ray and Izzy provided service parts and labor we checked the RTUs there…" at bounding box center [577, 450] width 430 height 131
click at [668, 492] on textarea "8/19/25 Ray and Izzy provided service parts and labor we checked the RTUs there…" at bounding box center [577, 450] width 430 height 131
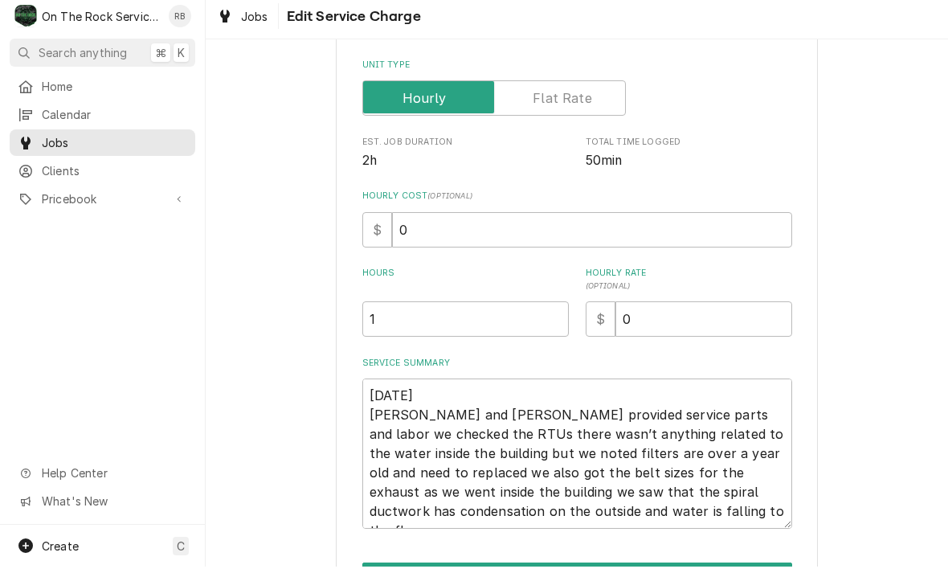
click at [866, 324] on div "Use the fields below to edit this service charge Short Description Job | Servic…" at bounding box center [577, 258] width 742 height 832
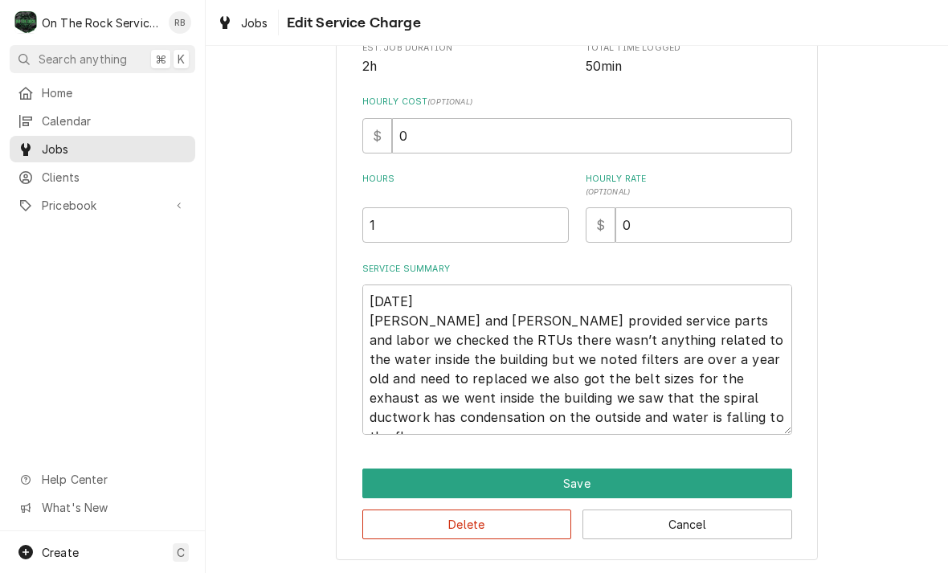
scroll to position [321, 0]
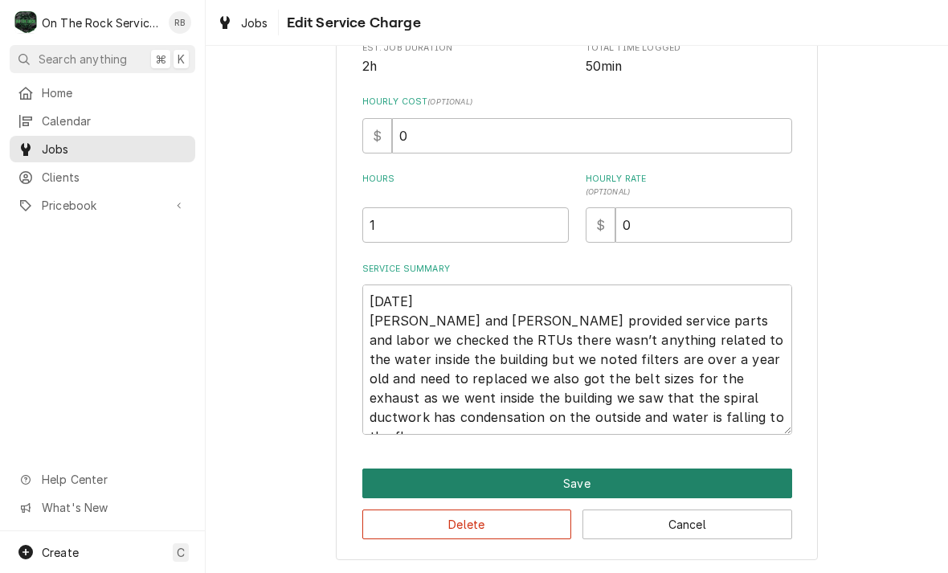
click at [583, 476] on button "Save" at bounding box center [577, 483] width 430 height 30
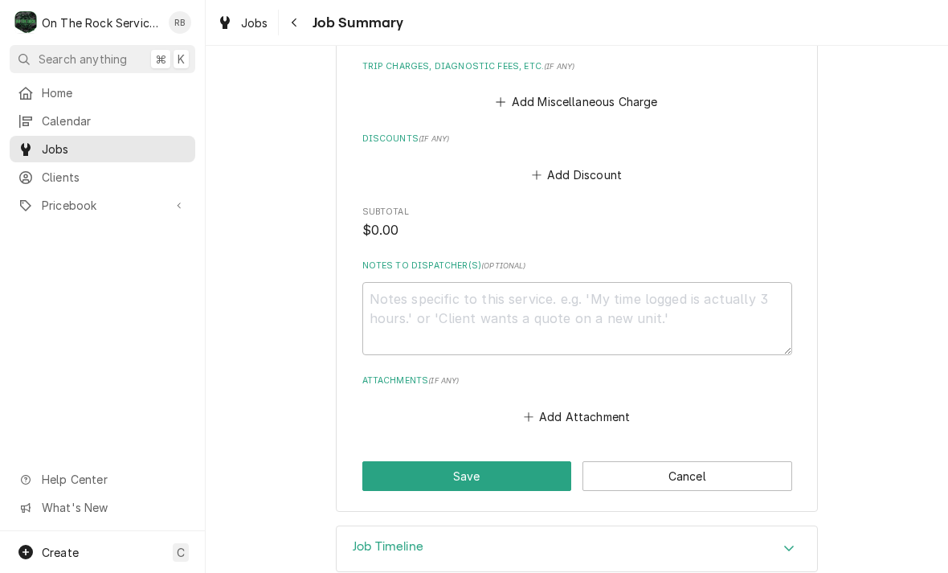
scroll to position [902, 0]
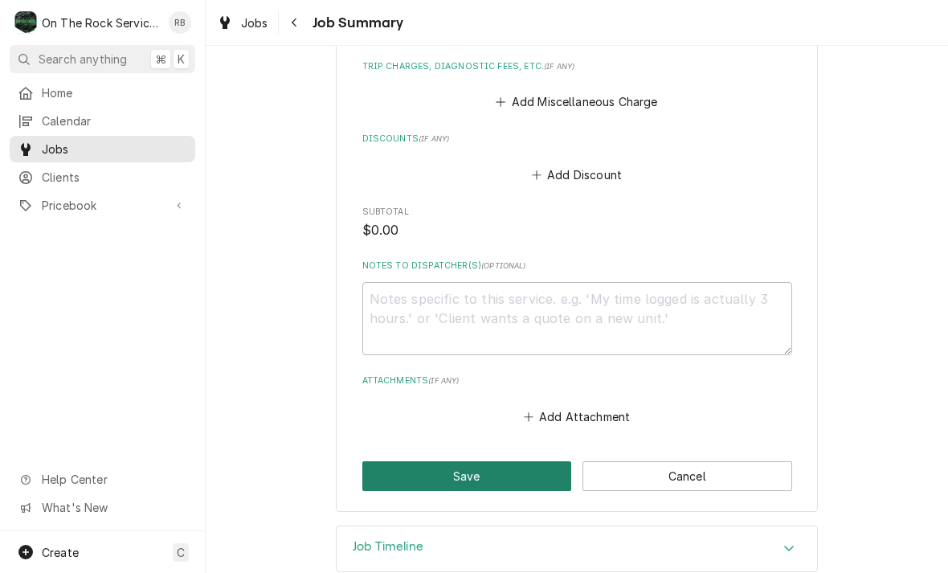
click at [430, 461] on button "Save" at bounding box center [467, 476] width 210 height 30
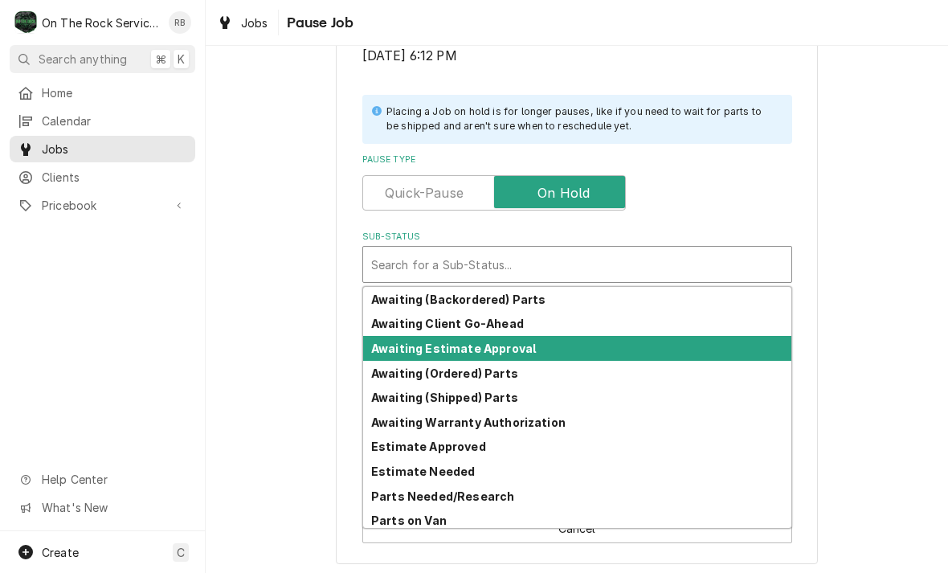
click at [441, 353] on div "Awaiting Estimate Approval" at bounding box center [577, 348] width 428 height 25
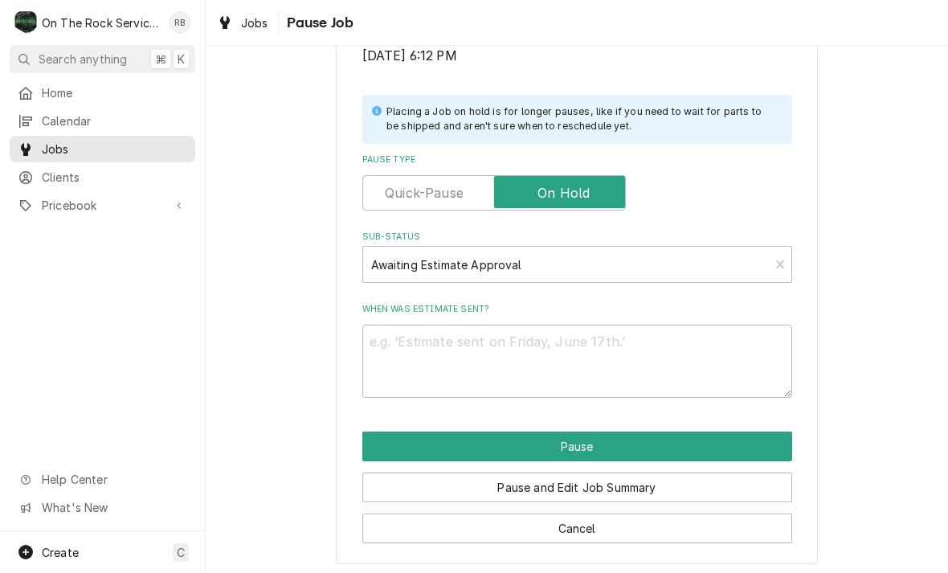
scroll to position [304, 0]
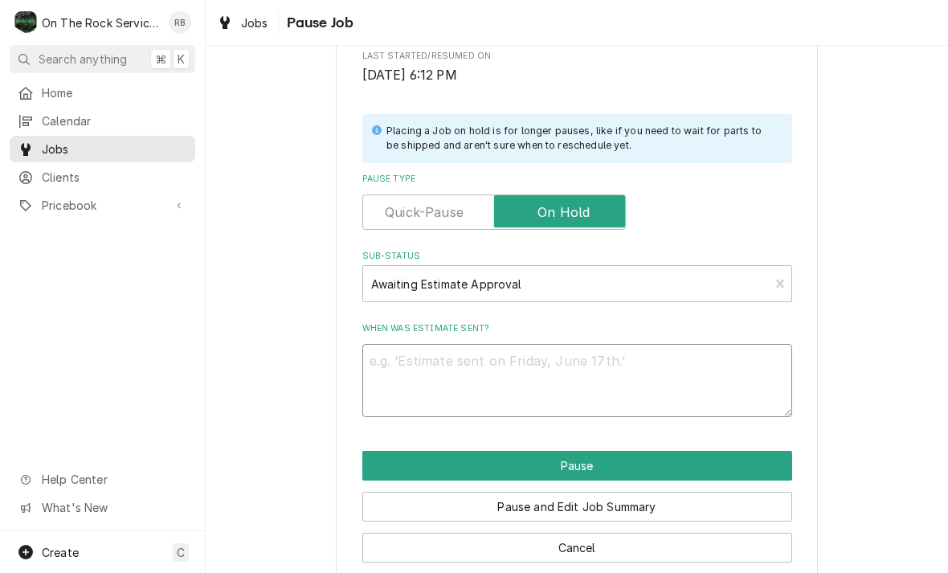
click at [416, 360] on textarea "When was estimate sent?" at bounding box center [577, 380] width 430 height 73
type textarea "x"
type textarea "W"
type textarea "x"
type textarea "Wa"
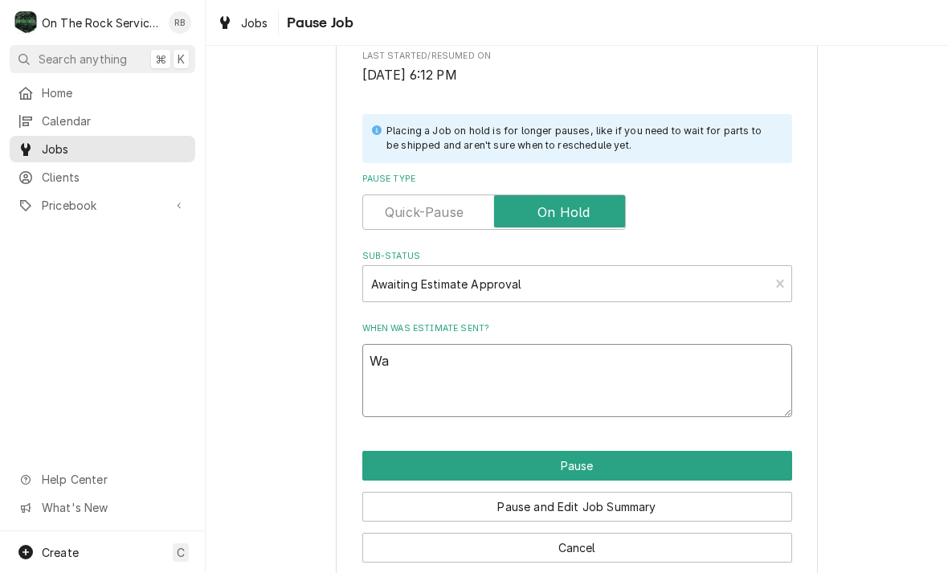
type textarea "x"
type textarea "Wai"
type textarea "x"
type textarea "Wa"
type textarea "x"
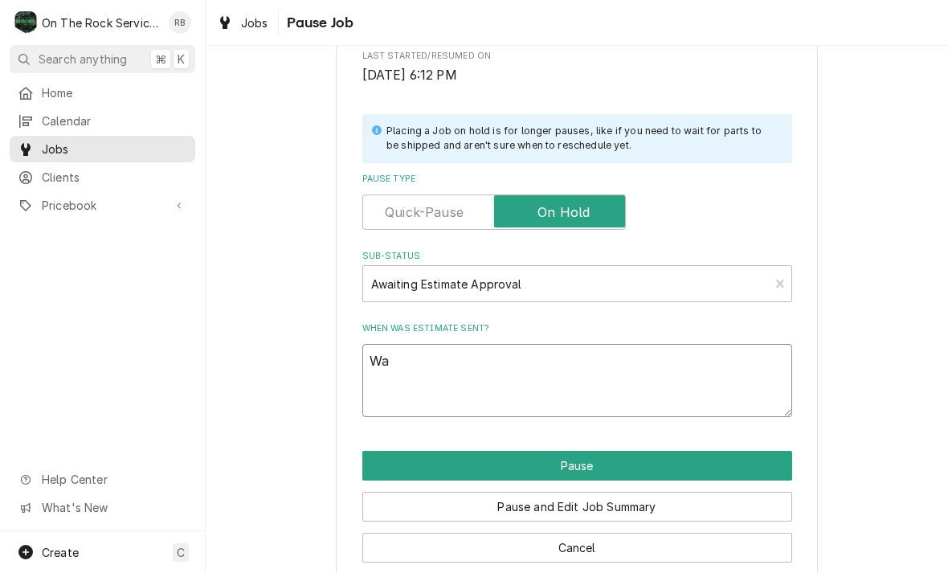
type textarea "W"
type textarea "x"
type textarea "8"
type textarea "x"
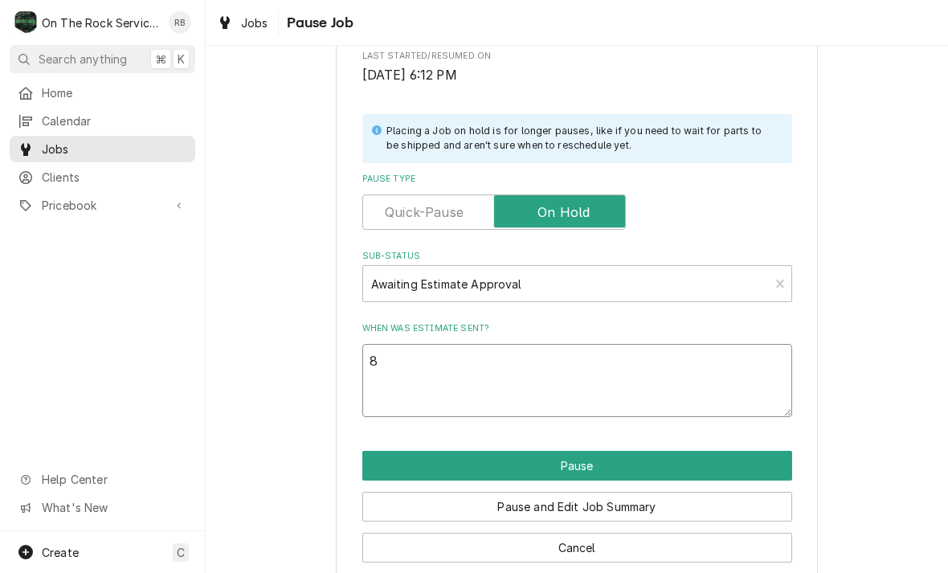
type textarea "8/"
type textarea "x"
type textarea "8/1"
type textarea "x"
type textarea "8/19"
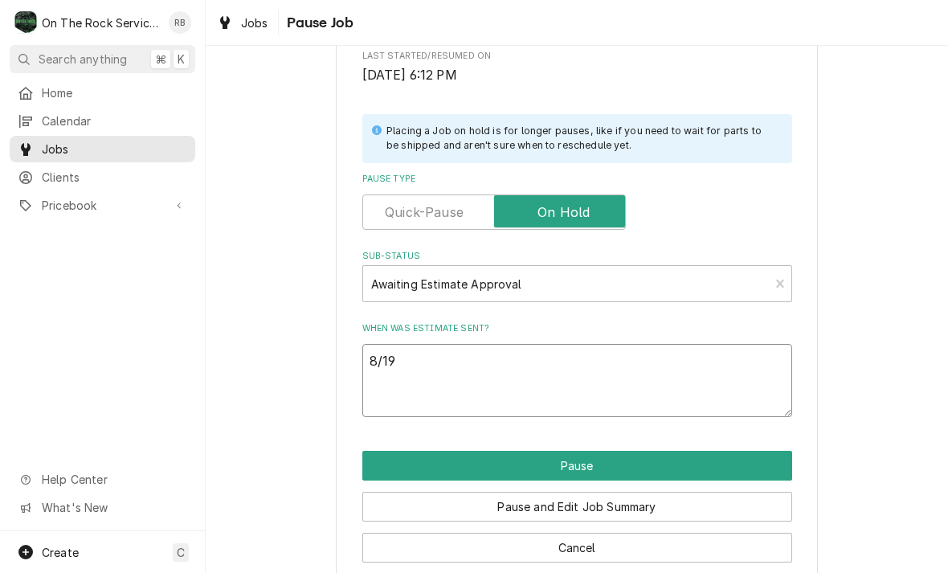
type textarea "x"
type textarea "8/19/"
type textarea "x"
type textarea "8/19/2"
type textarea "x"
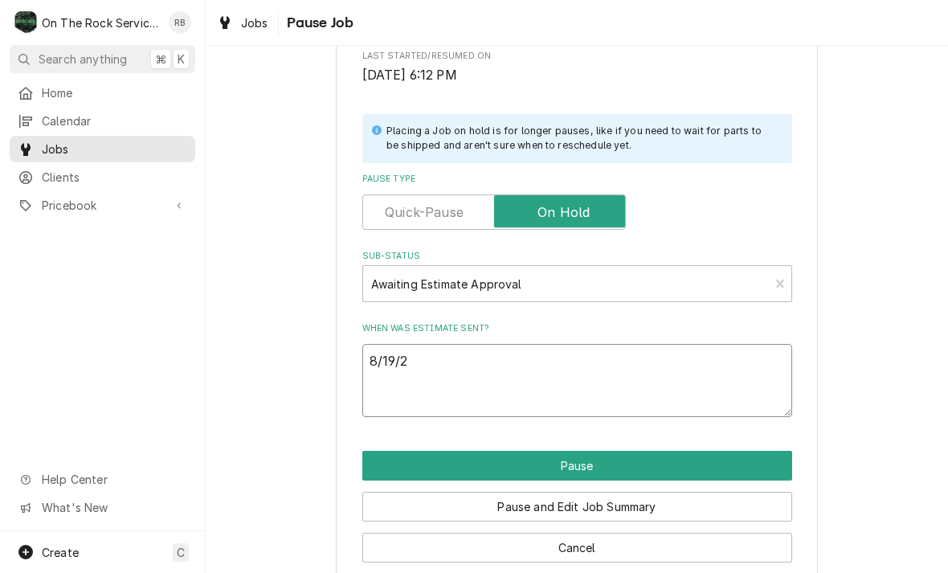
type textarea "8/19/20"
type textarea "x"
type textarea "8/19/202"
type textarea "x"
type textarea "[DATE]"
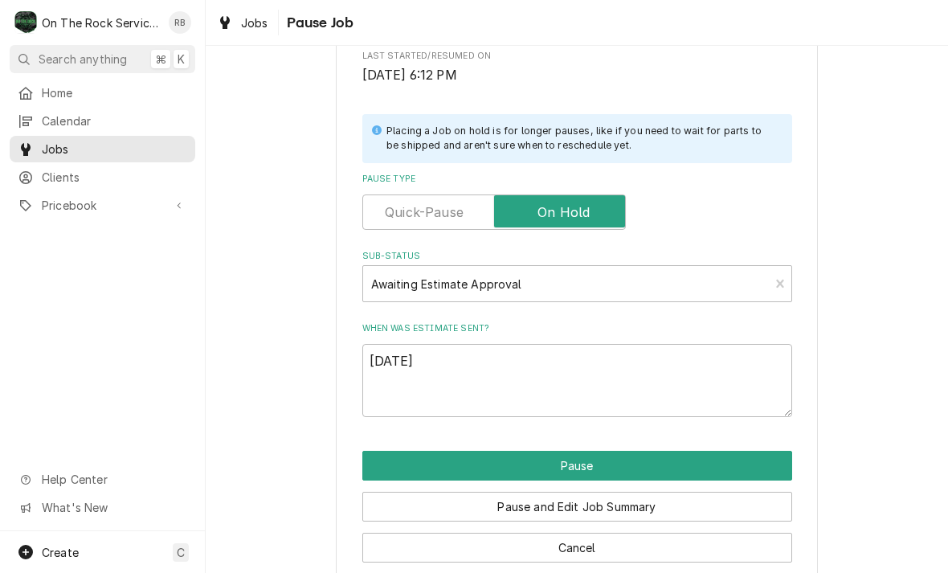
click at [855, 340] on div "Please confirm you'd like to pause this job. Roopairs Job ID JOB-1006 Service T…" at bounding box center [577, 178] width 742 height 838
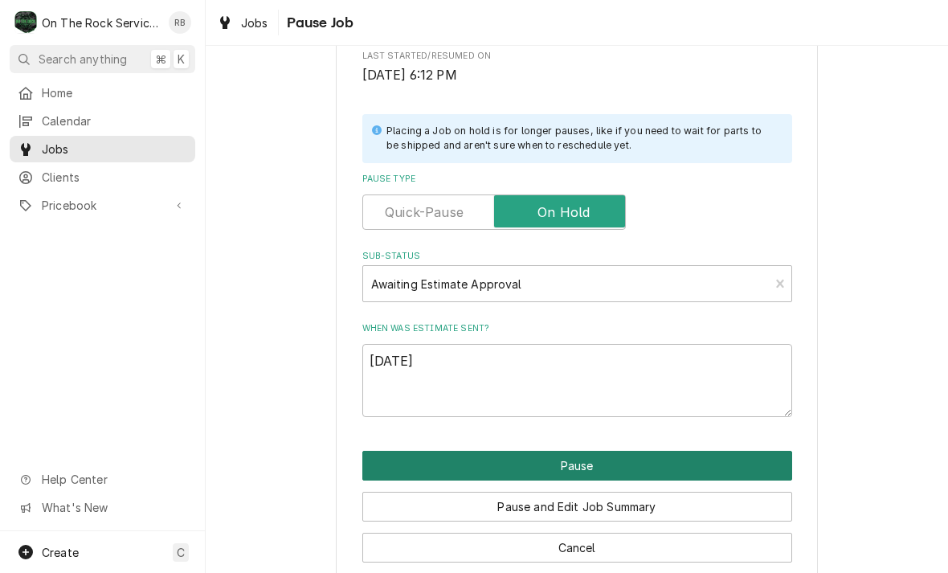
click at [732, 452] on button "Pause" at bounding box center [577, 465] width 430 height 30
type textarea "x"
